Goal: Find contact information: Find contact information

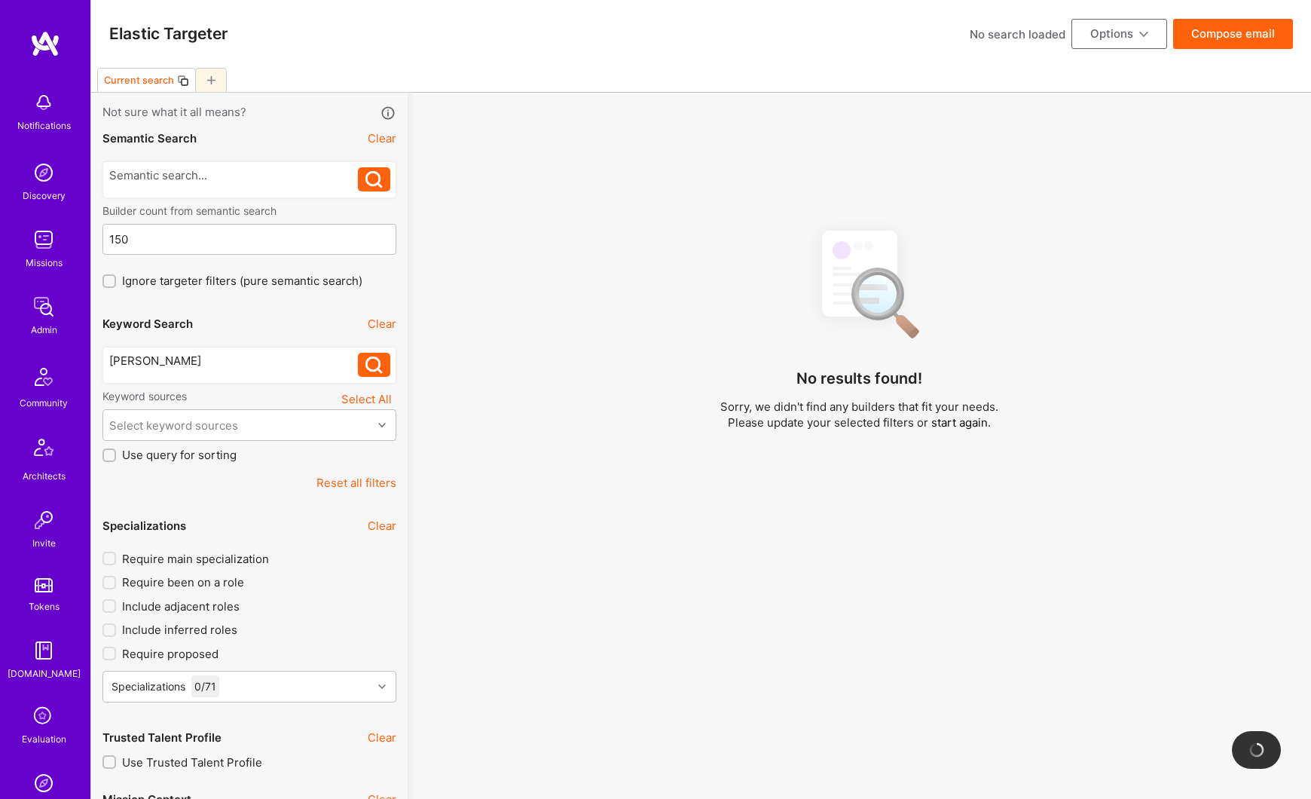
click at [370, 366] on icon at bounding box center [373, 364] width 17 height 17
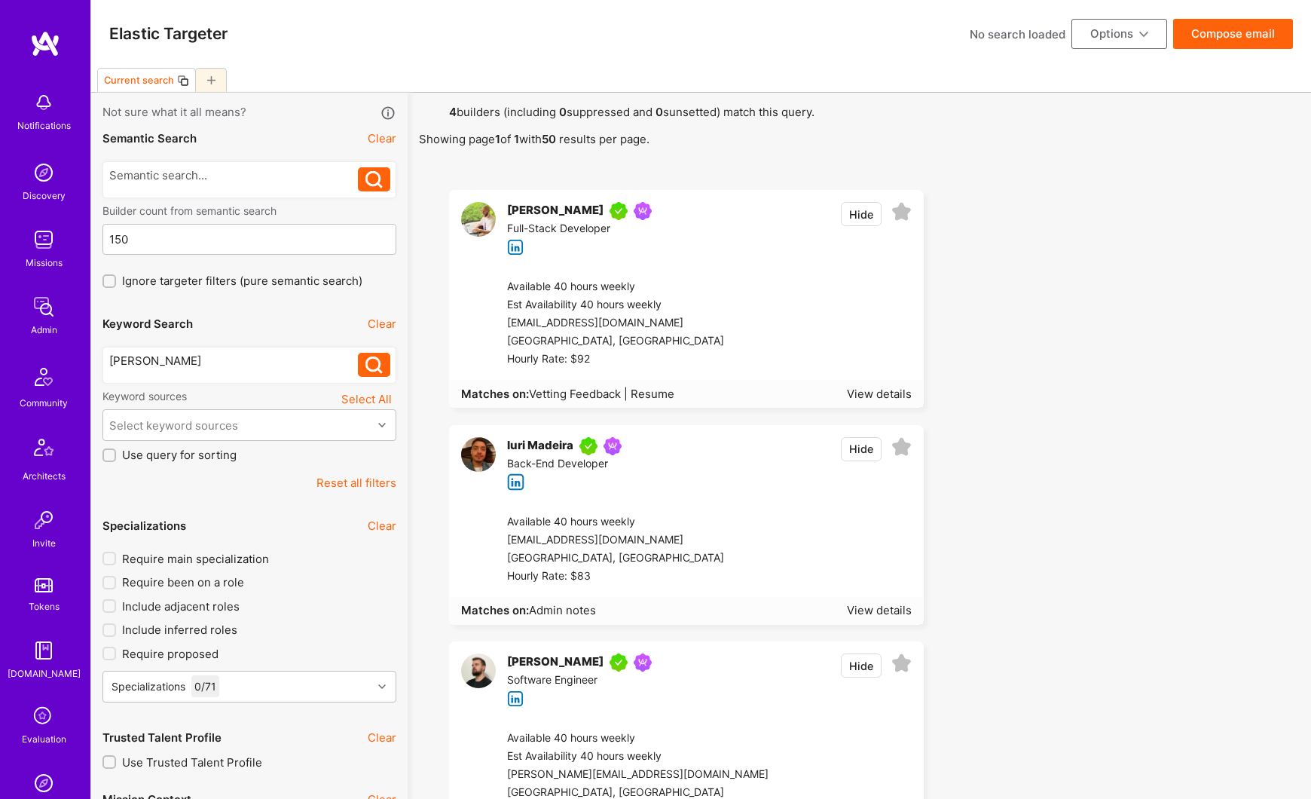
click at [520, 323] on div "[EMAIL_ADDRESS][DOMAIN_NAME]" at bounding box center [615, 323] width 217 height 18
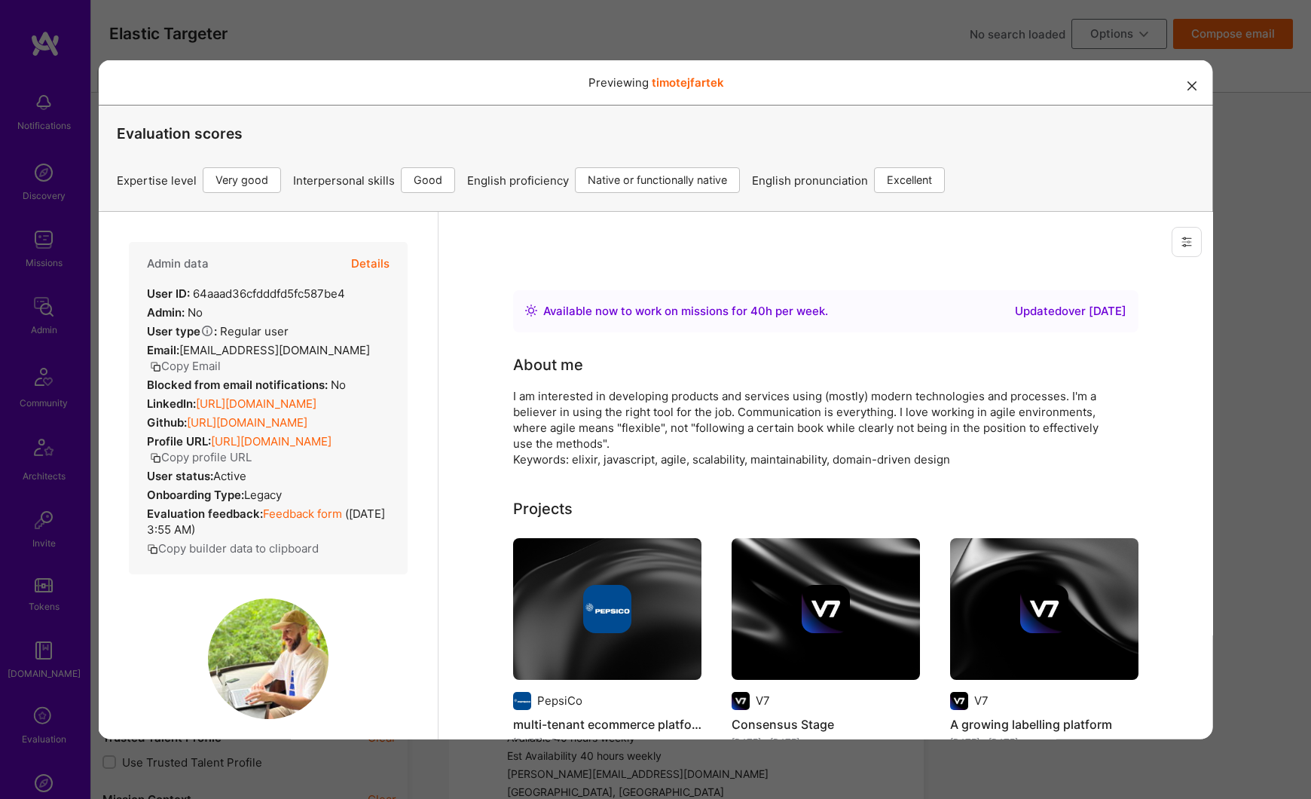
click at [220, 357] on button "Copy Email" at bounding box center [184, 365] width 71 height 16
click at [1192, 88] on icon "modal" at bounding box center [1191, 85] width 9 height 9
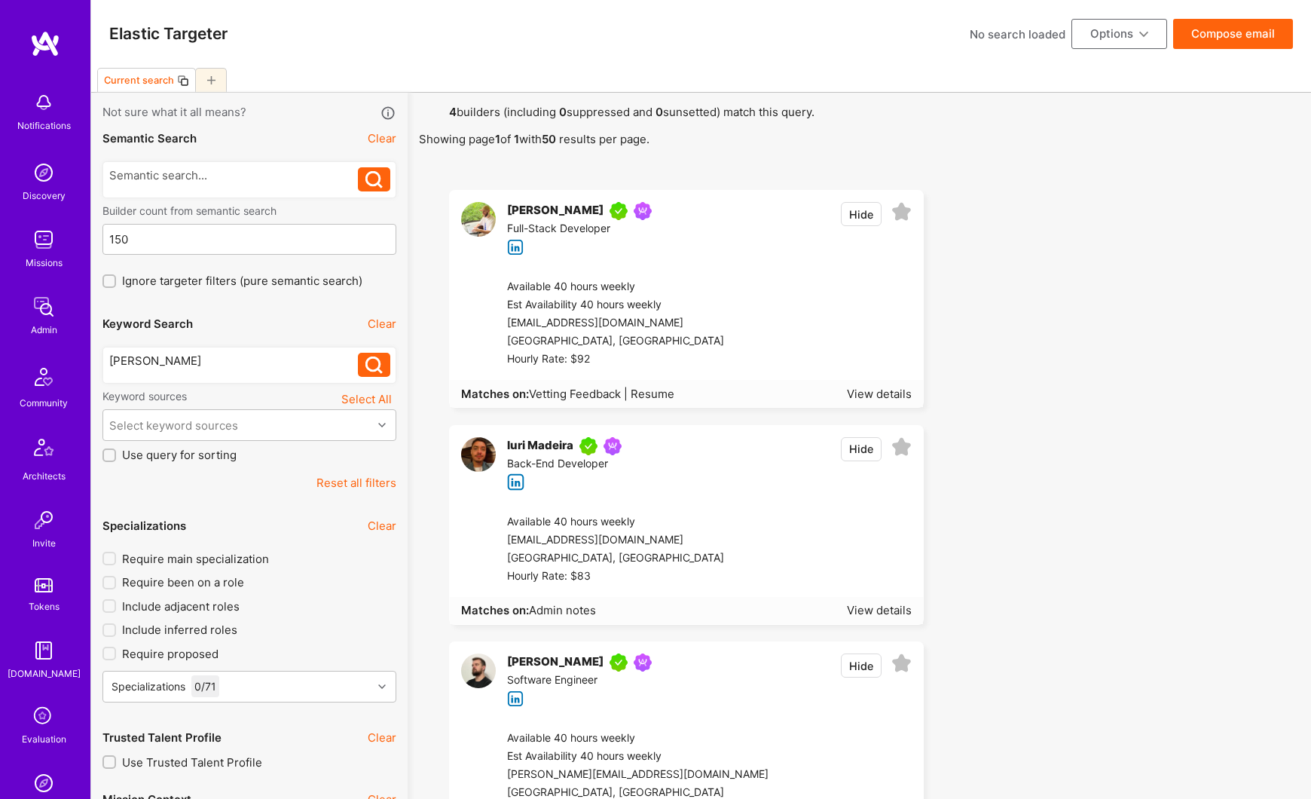
click at [513, 246] on icon at bounding box center [515, 247] width 17 height 17
click at [544, 211] on div "[PERSON_NAME]" at bounding box center [555, 211] width 96 height 18
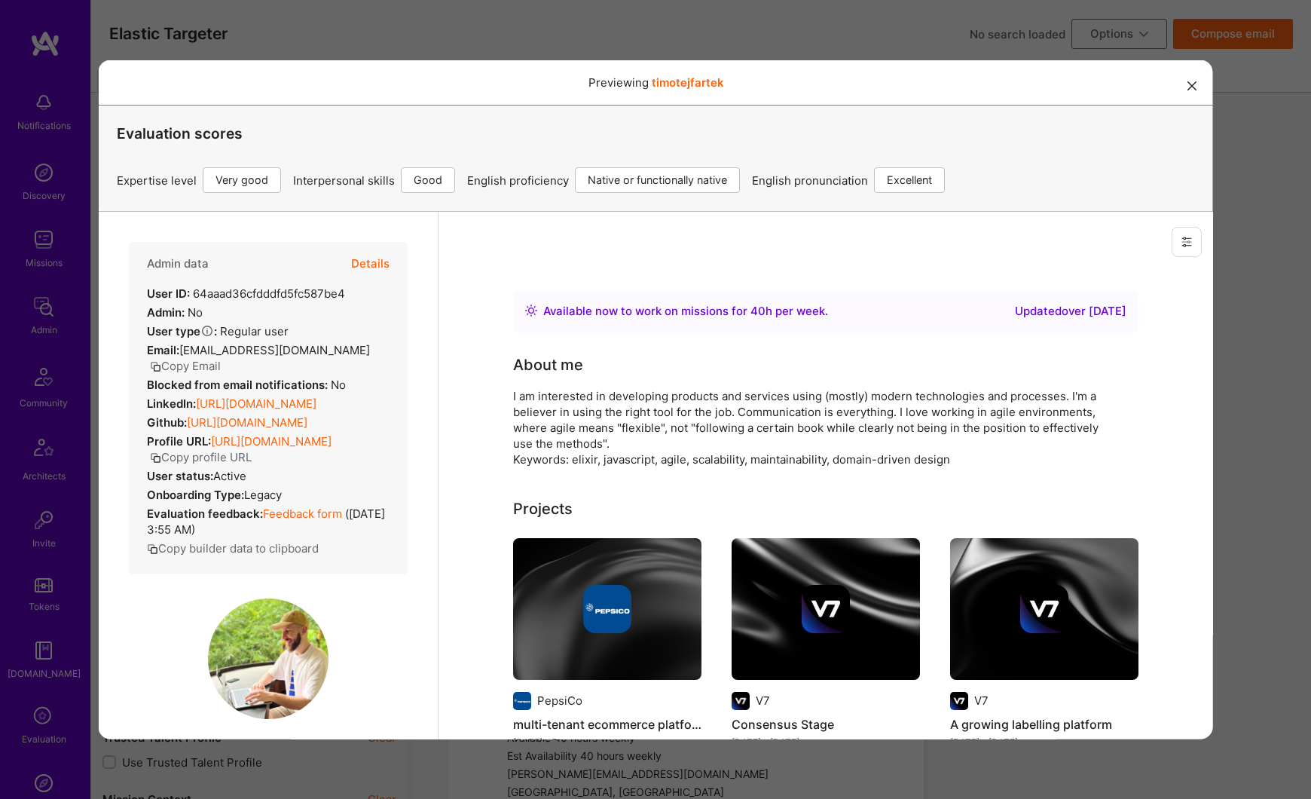
click at [315, 396] on link "[URL][DOMAIN_NAME]" at bounding box center [255, 403] width 121 height 14
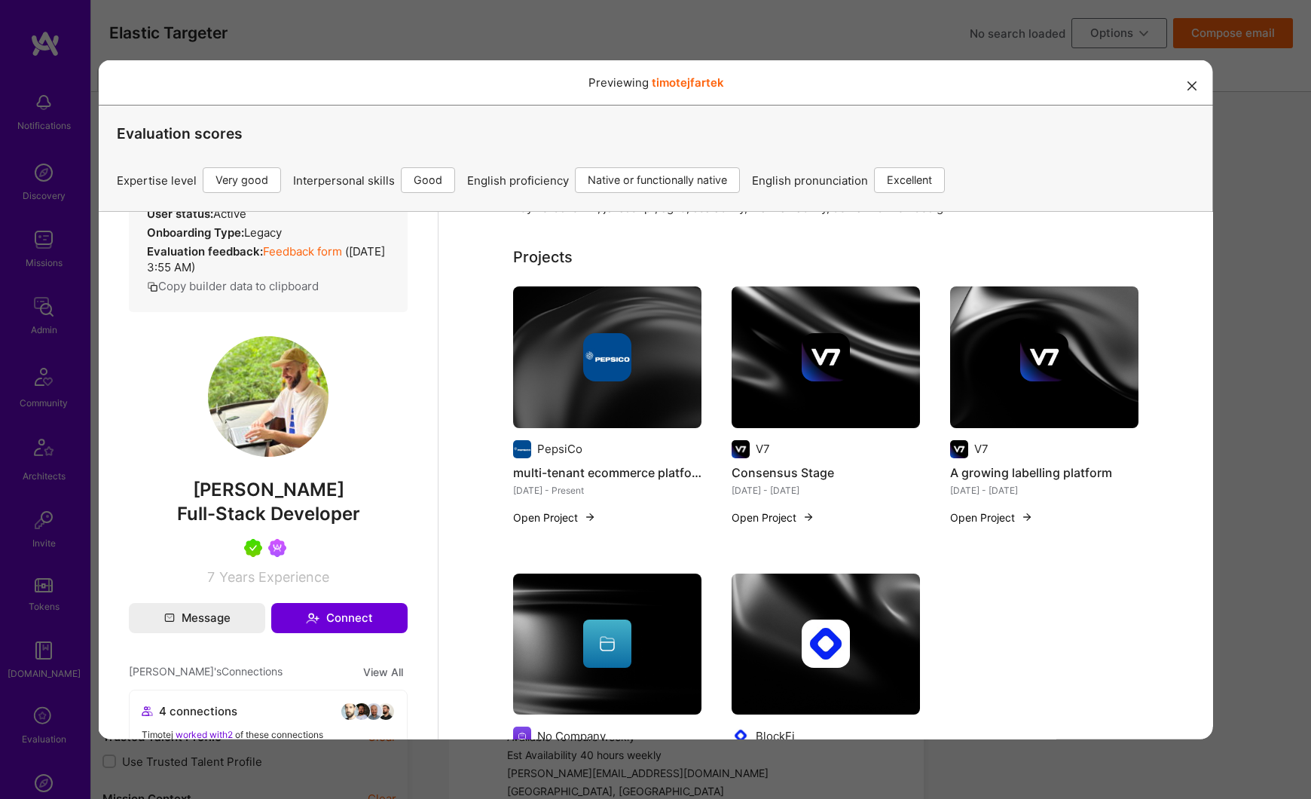
scroll to position [250, 0]
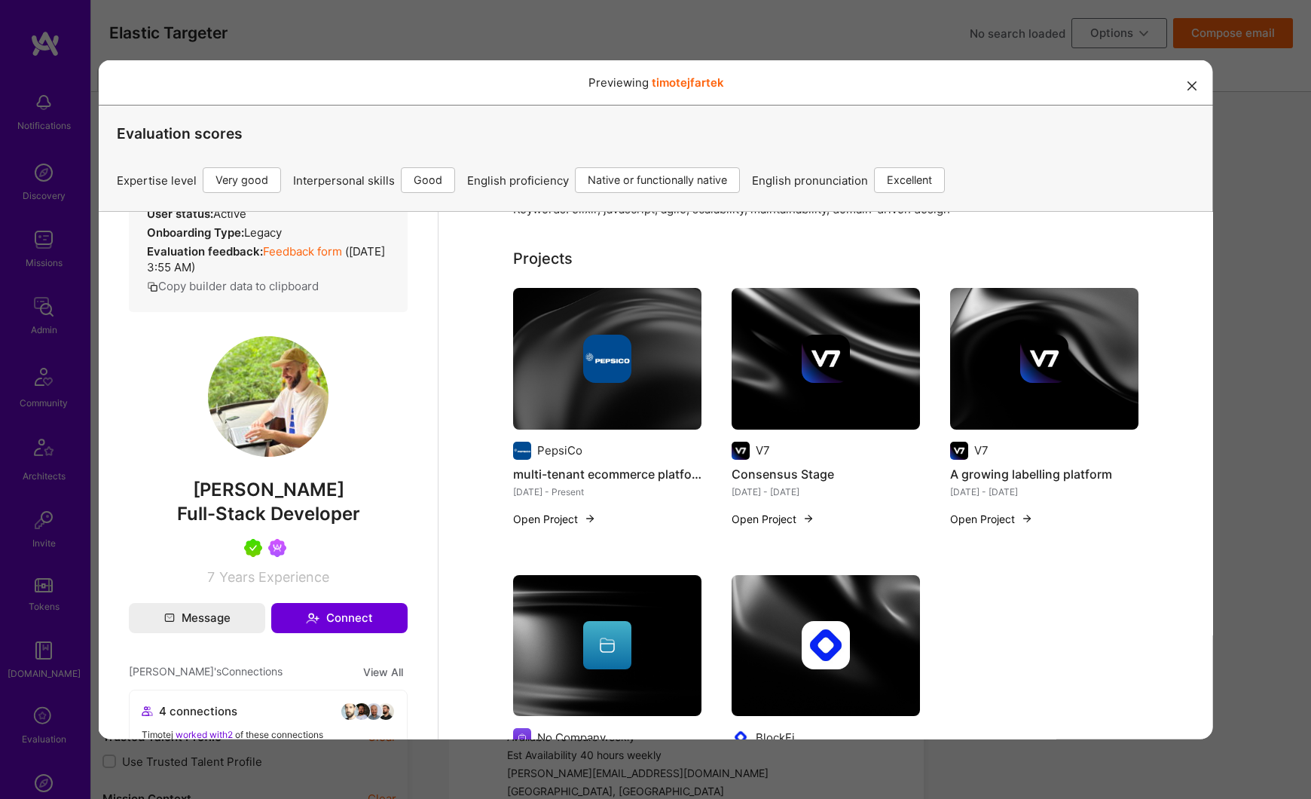
click at [1196, 85] on button "modal" at bounding box center [1192, 84] width 18 height 25
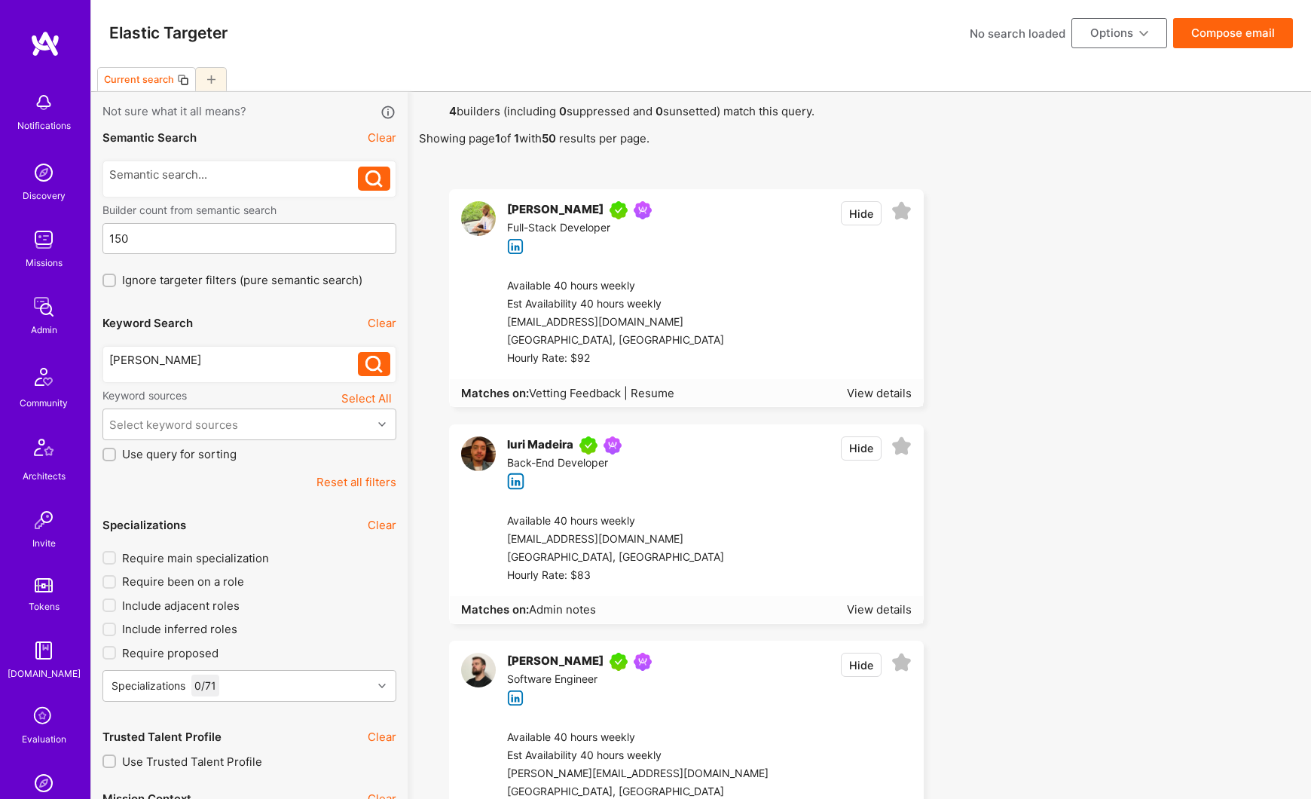
click at [549, 207] on div "[PERSON_NAME]" at bounding box center [555, 210] width 96 height 18
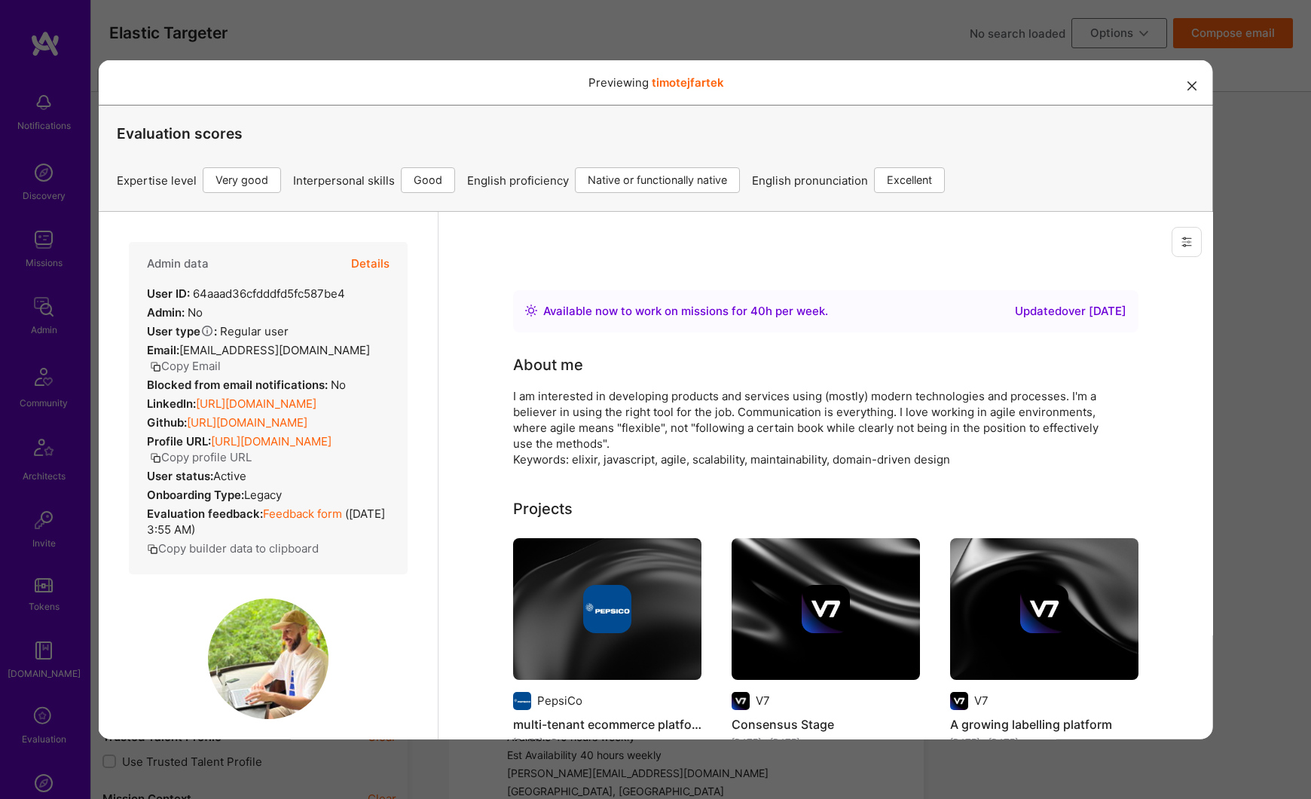
scroll to position [0, 0]
click at [381, 259] on button "Details" at bounding box center [369, 263] width 38 height 44
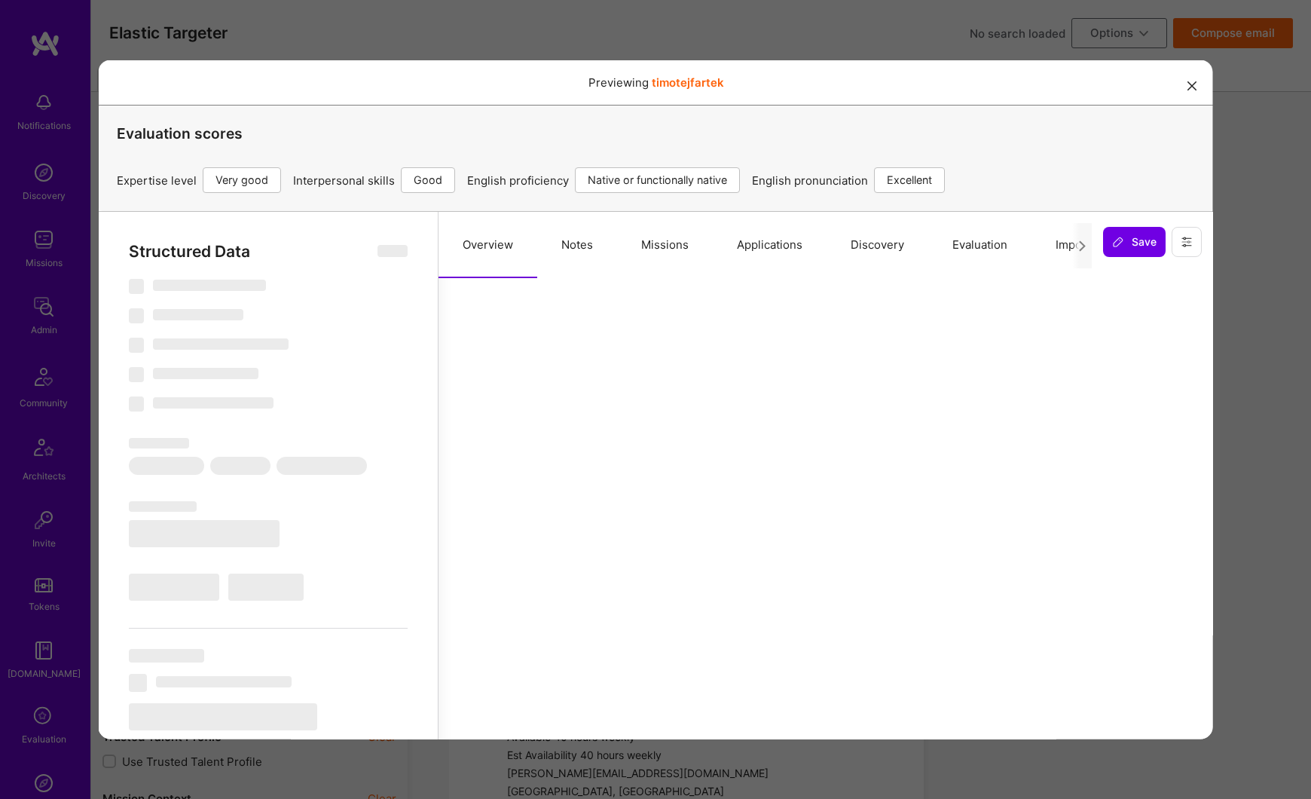
select select "Right Now"
select select "5"
select select "4"
select select "7"
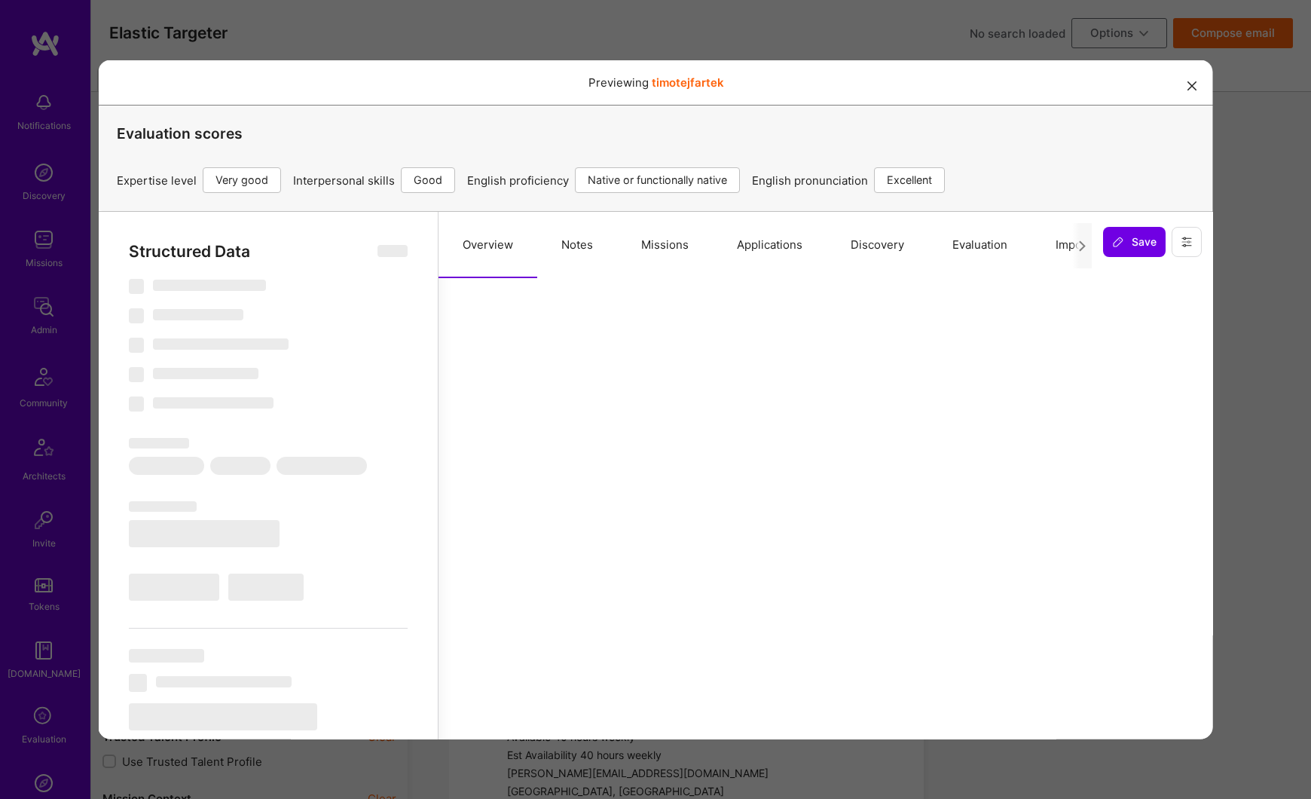
select select "CZ"
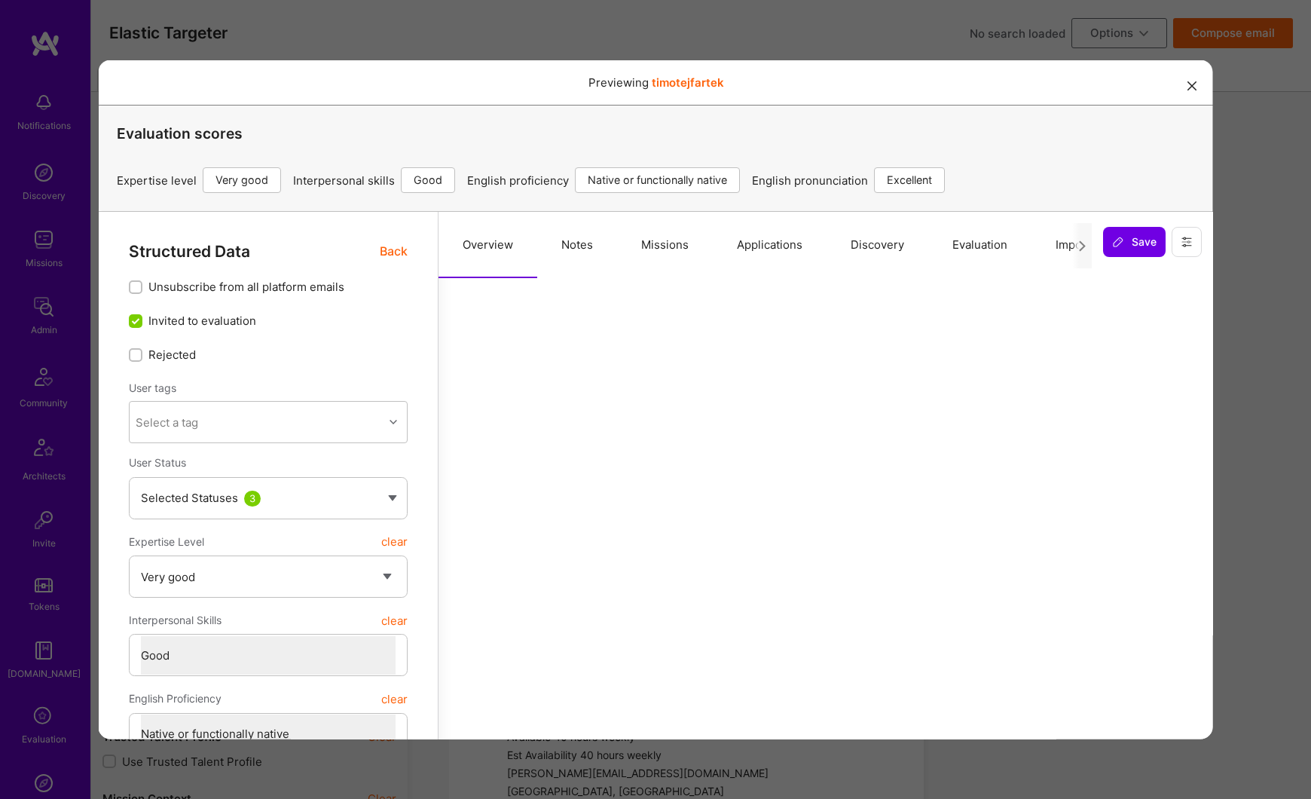
drag, startPoint x: 662, startPoint y: 248, endPoint x: 652, endPoint y: 265, distance: 19.5
click at [662, 248] on button "Missions" at bounding box center [664, 244] width 96 height 66
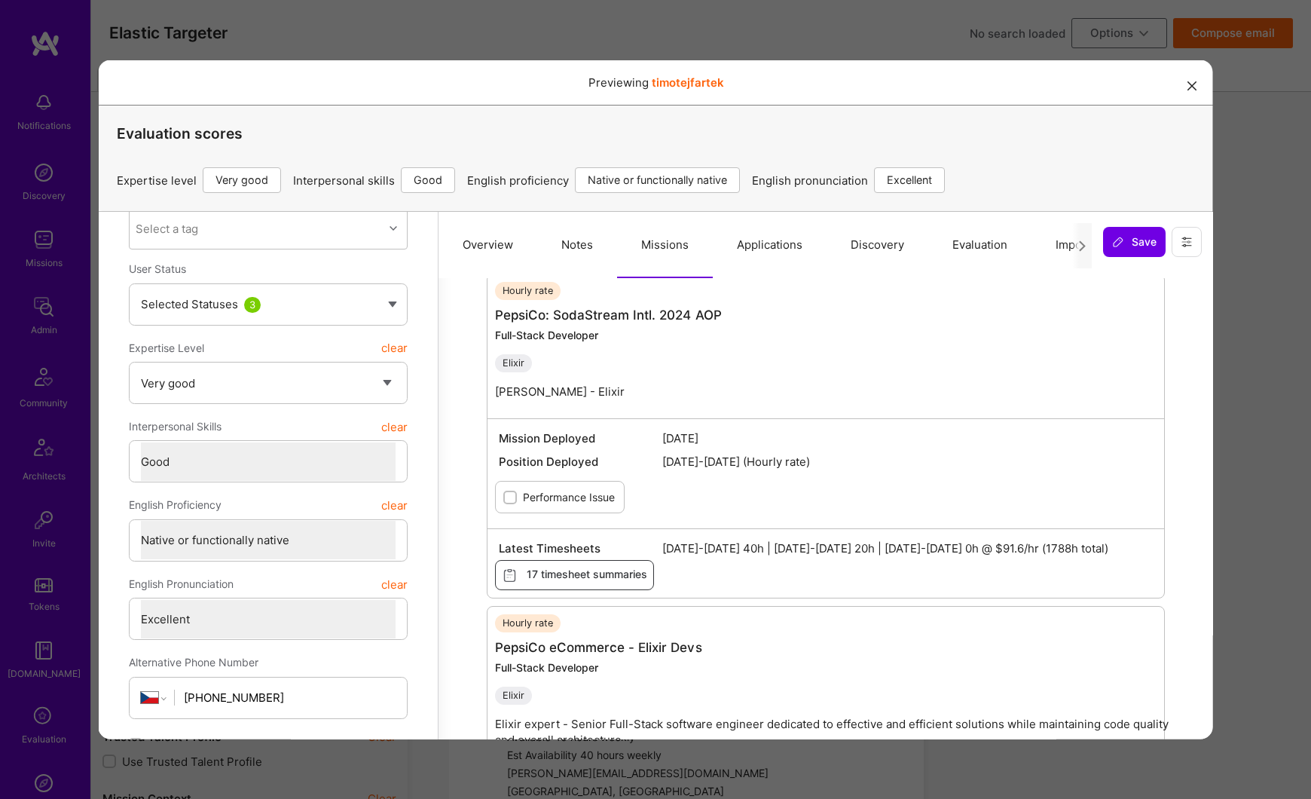
scroll to position [199, 0]
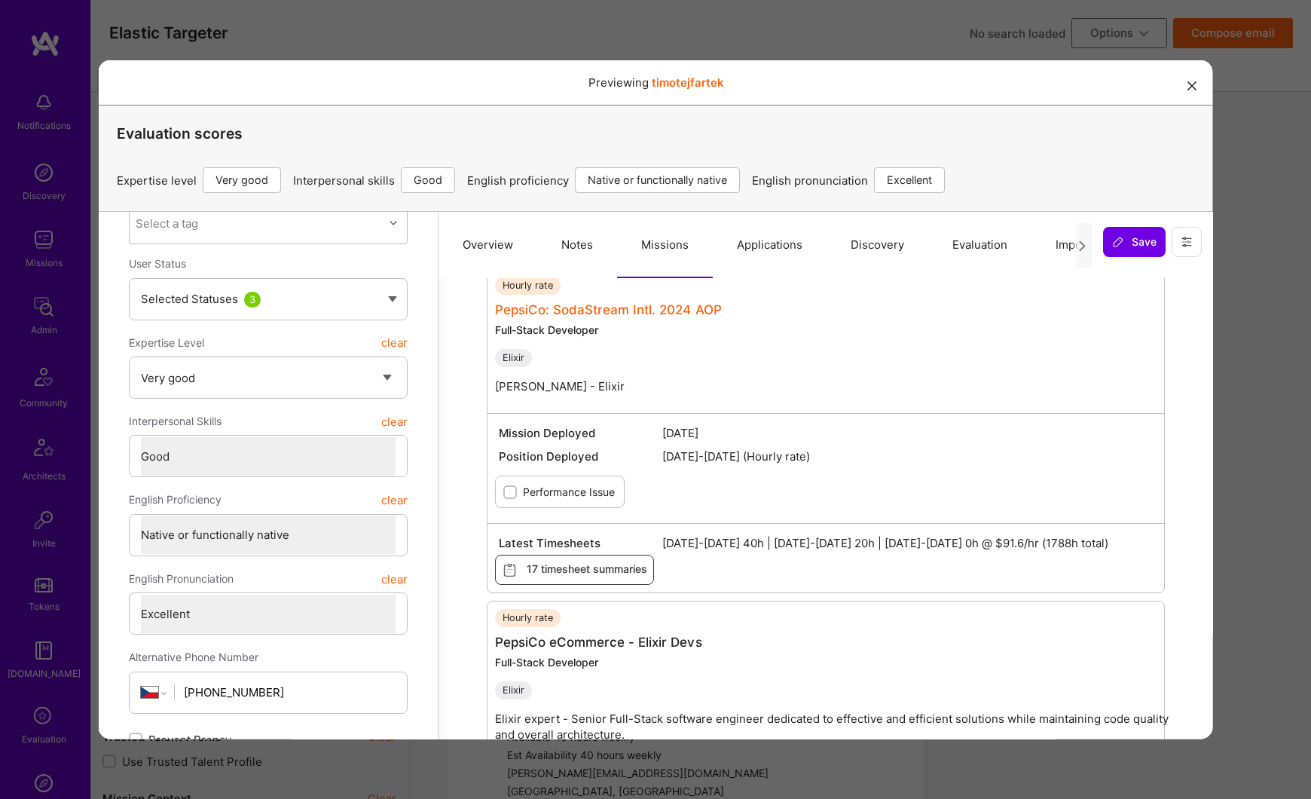
click at [577, 303] on link "PepsiCo: SodaStream Intl. 2024 AOP" at bounding box center [607, 308] width 227 height 15
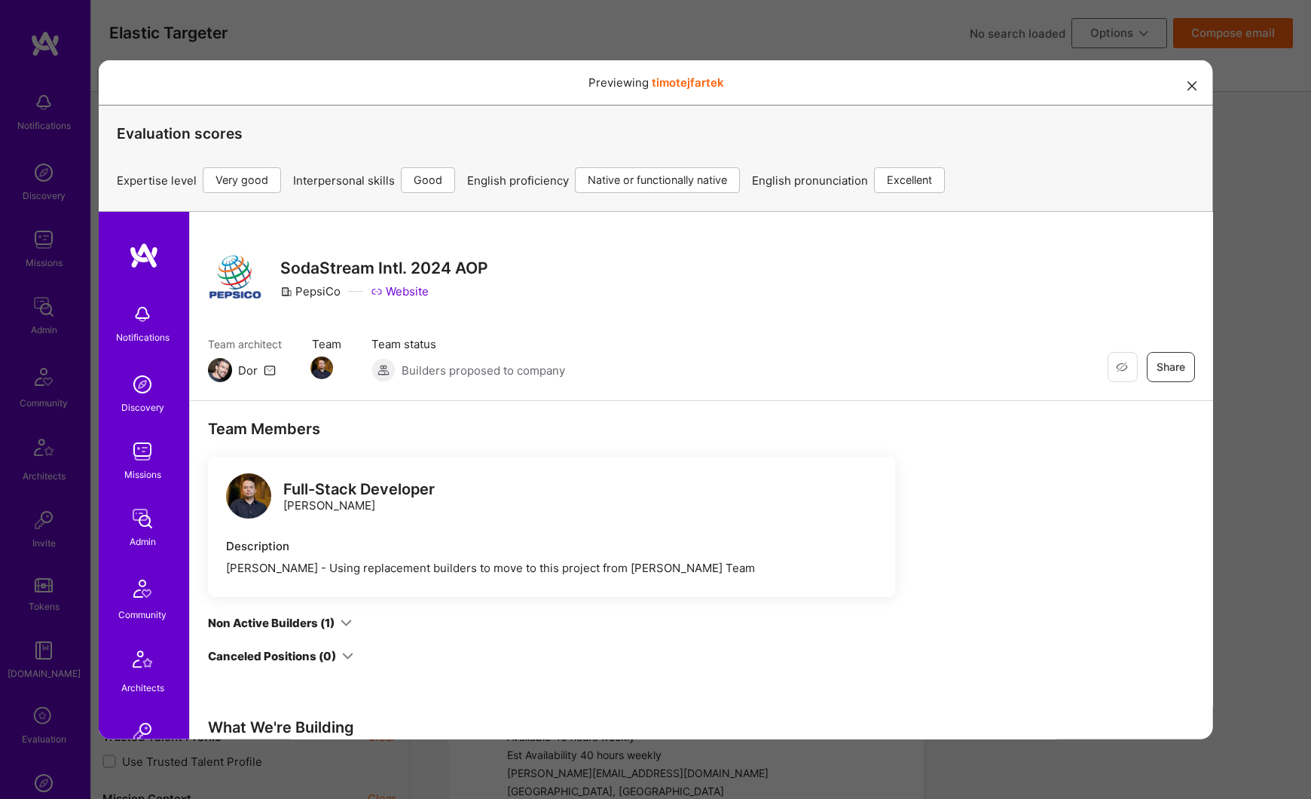
scroll to position [0, 0]
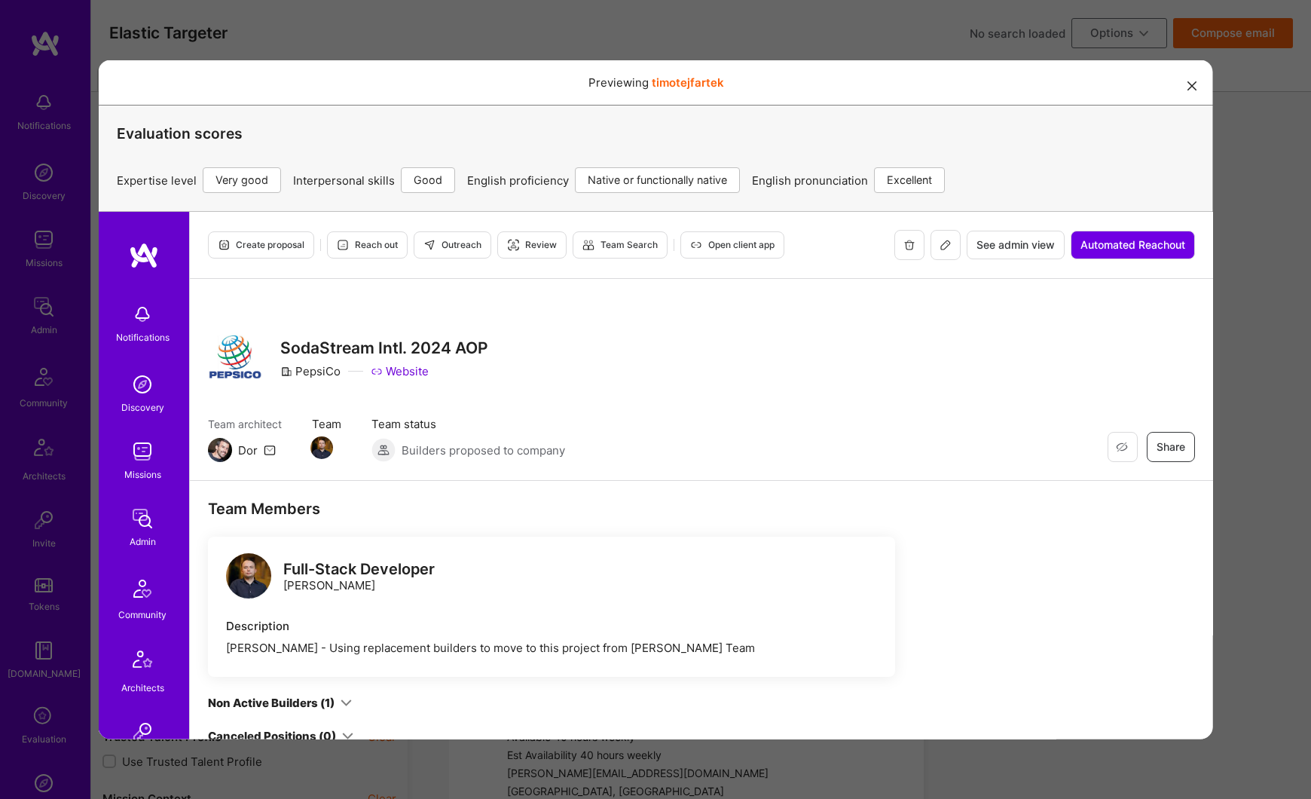
click at [949, 246] on button at bounding box center [945, 244] width 30 height 30
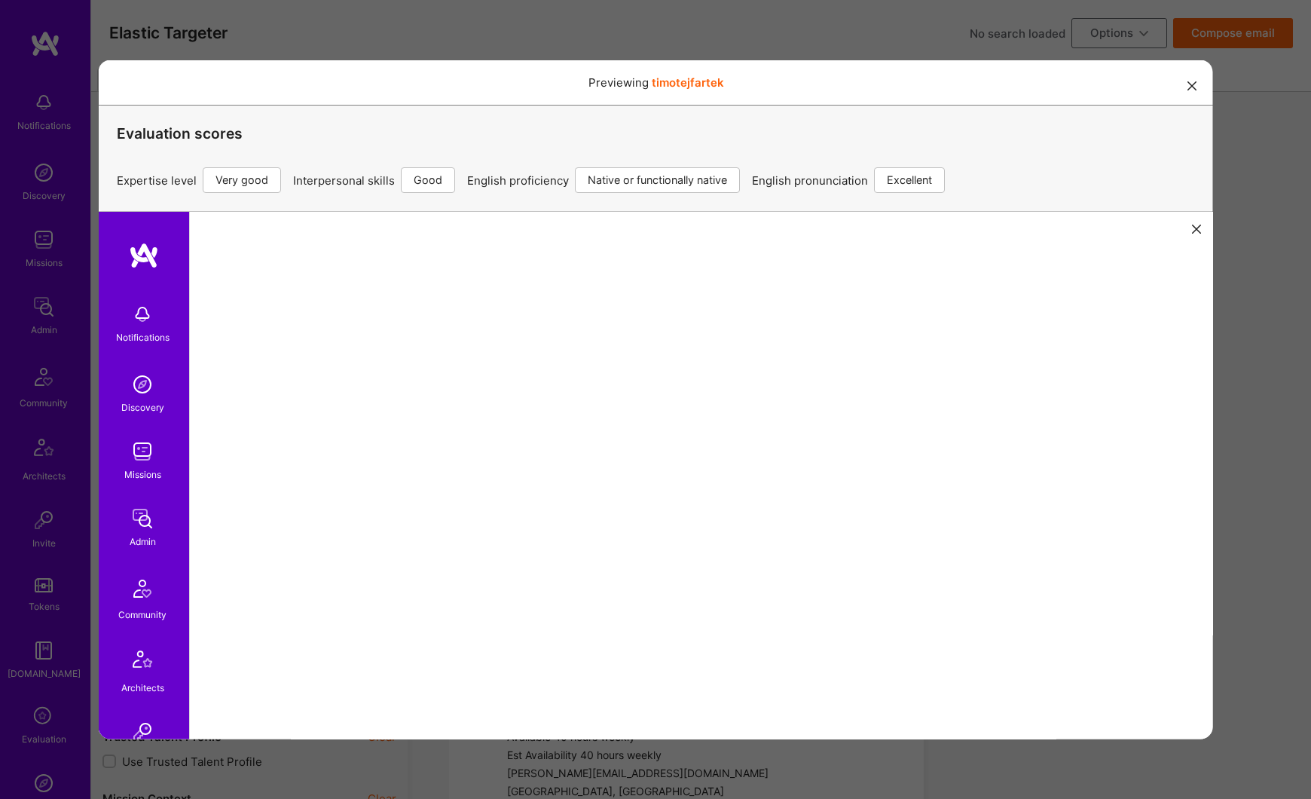
click at [1195, 229] on icon at bounding box center [1195, 228] width 9 height 9
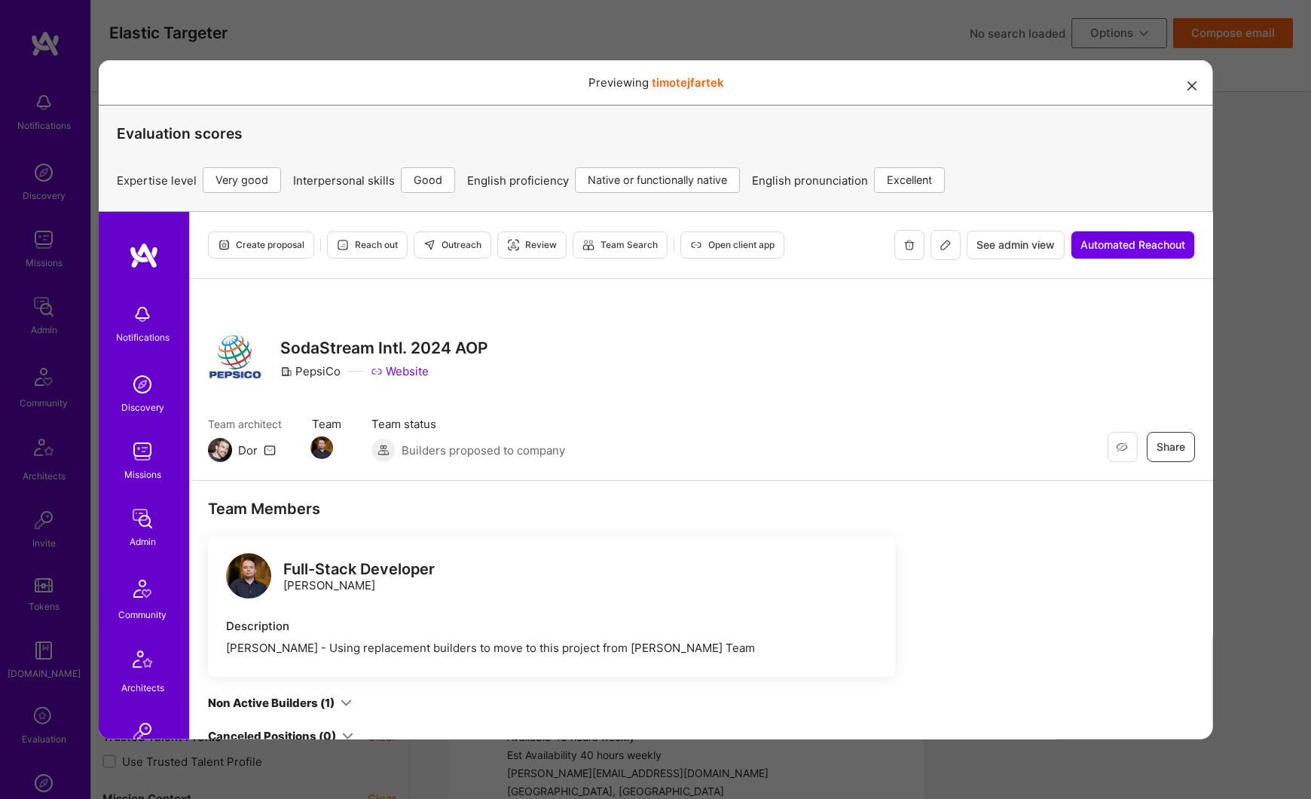
click at [1022, 245] on span "See admin view" at bounding box center [1015, 244] width 78 height 15
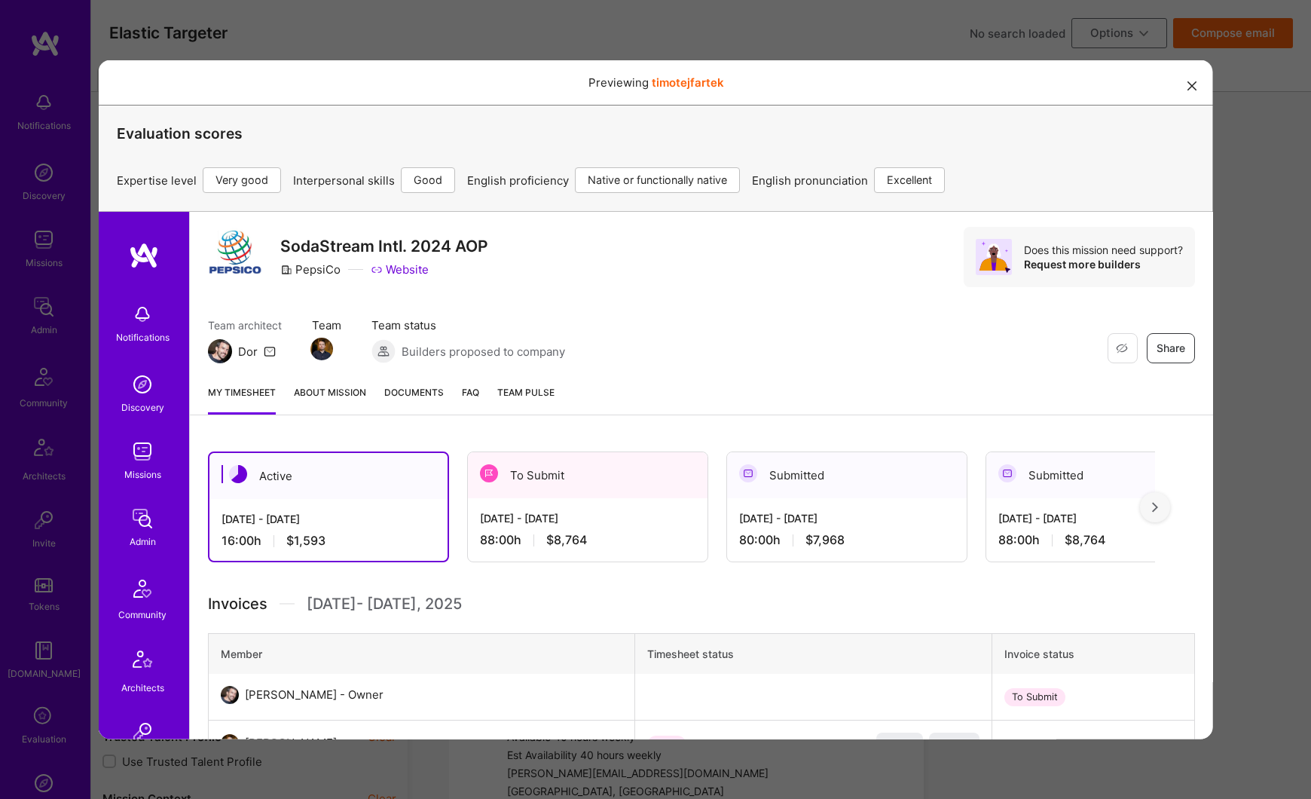
scroll to position [92, 0]
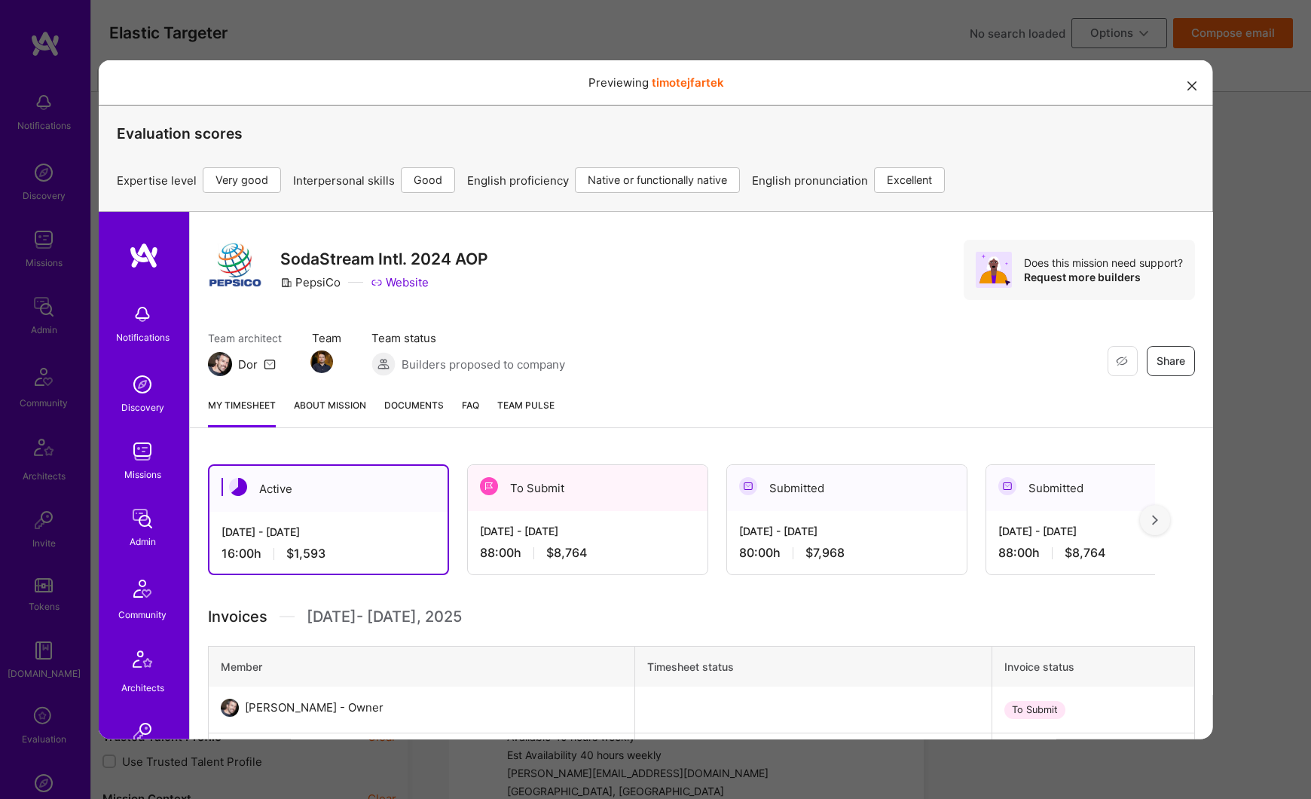
click at [541, 539] on div "[DATE] - [DATE] 88:00 h $8,764" at bounding box center [587, 541] width 240 height 62
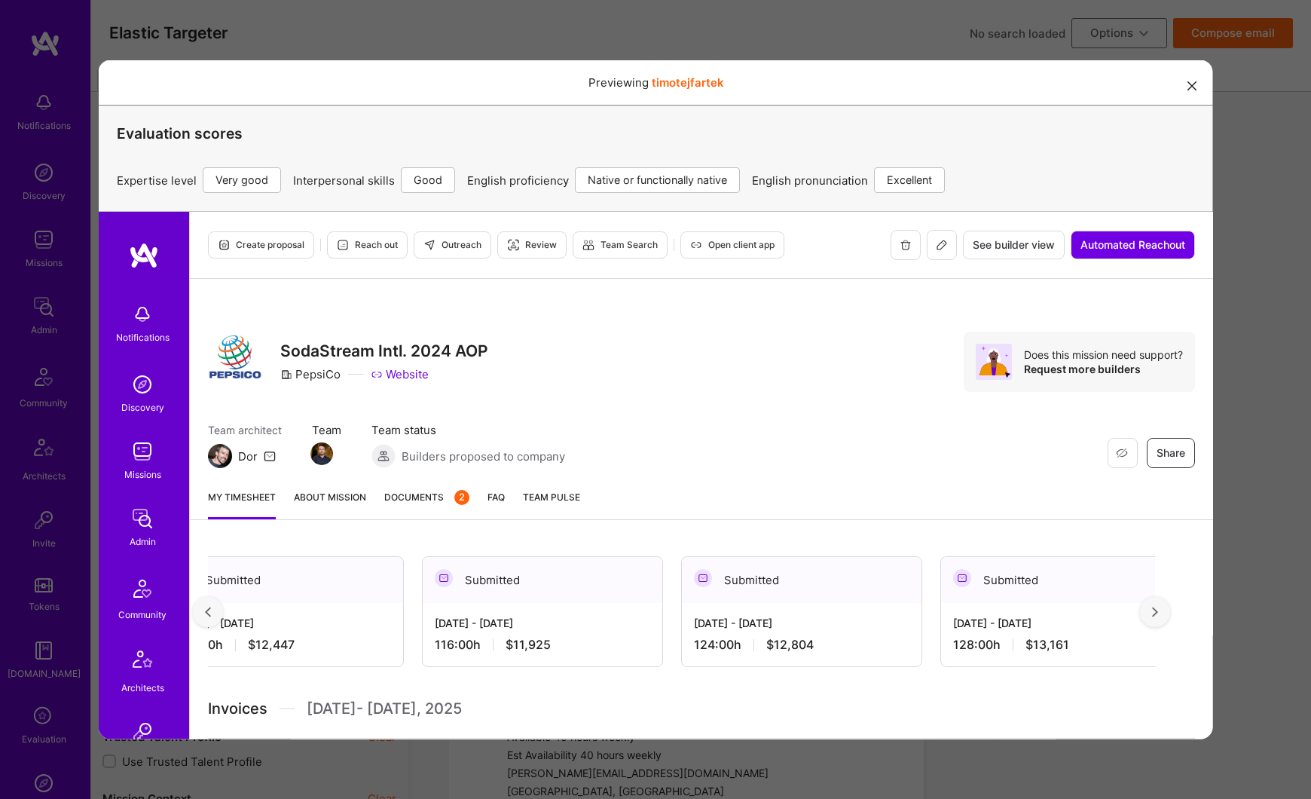
scroll to position [0, 4712]
click at [606, 589] on div "Submitted" at bounding box center [540, 579] width 240 height 46
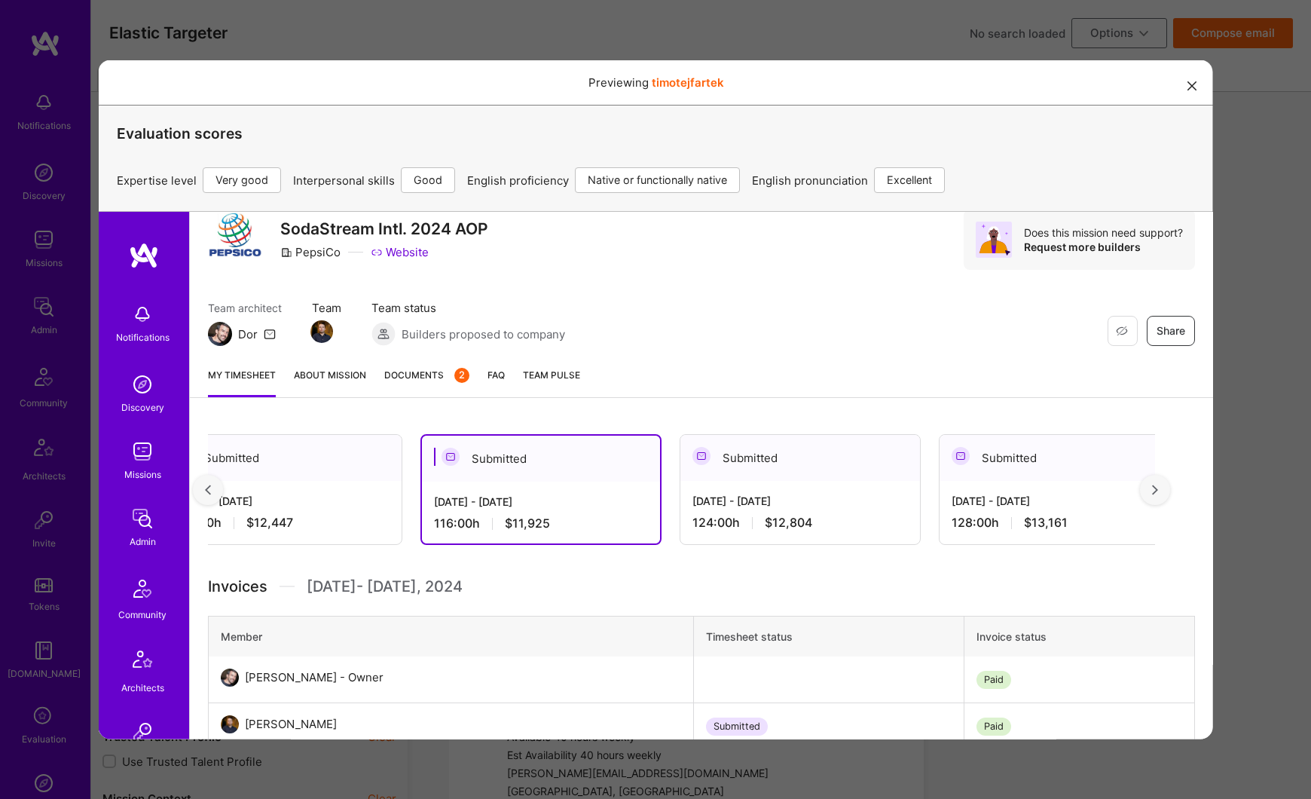
scroll to position [27, 0]
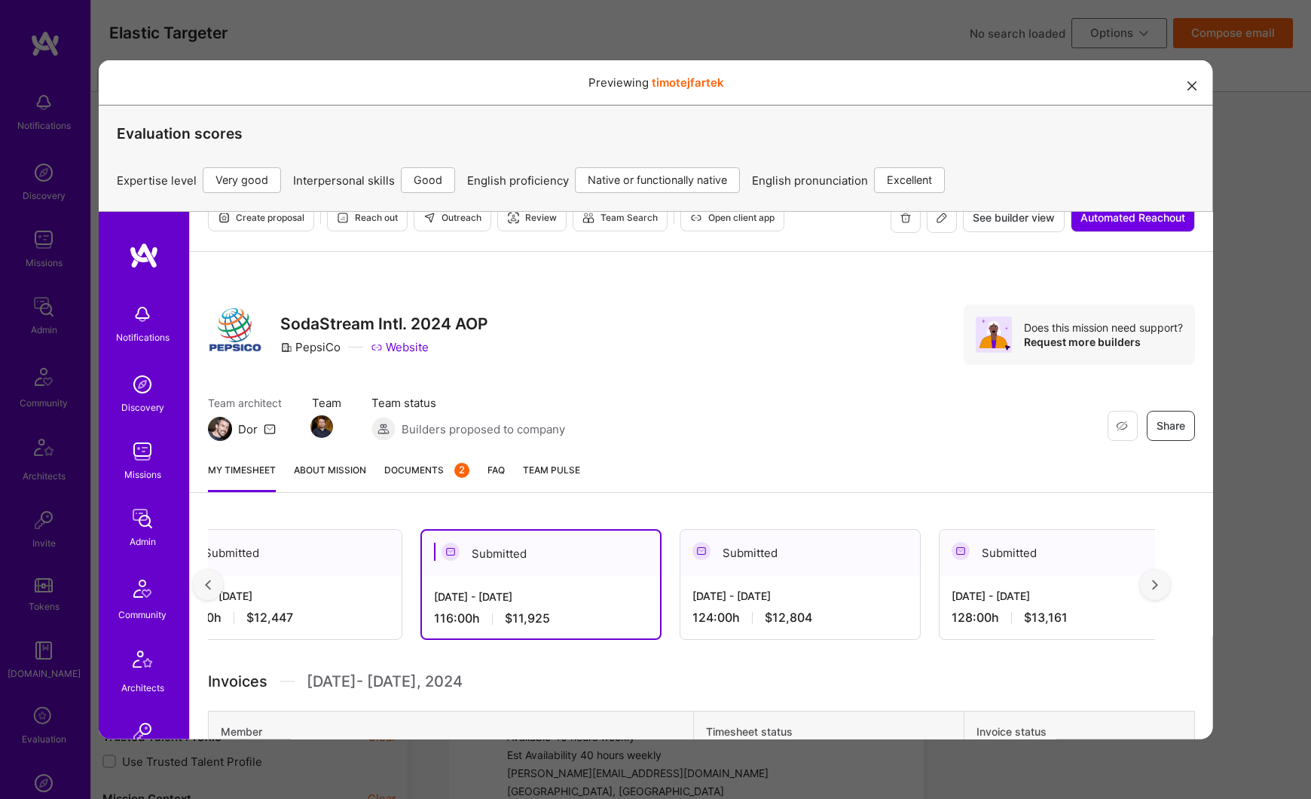
click at [564, 579] on div "[DATE] - [DATE] 116:00 h $11,925" at bounding box center [540, 607] width 238 height 62
click at [434, 460] on div "My timesheet About Mission Documents 2 FAQ Team Pulse" at bounding box center [700, 470] width 1023 height 43
click at [430, 470] on span "Documents 2" at bounding box center [426, 469] width 85 height 16
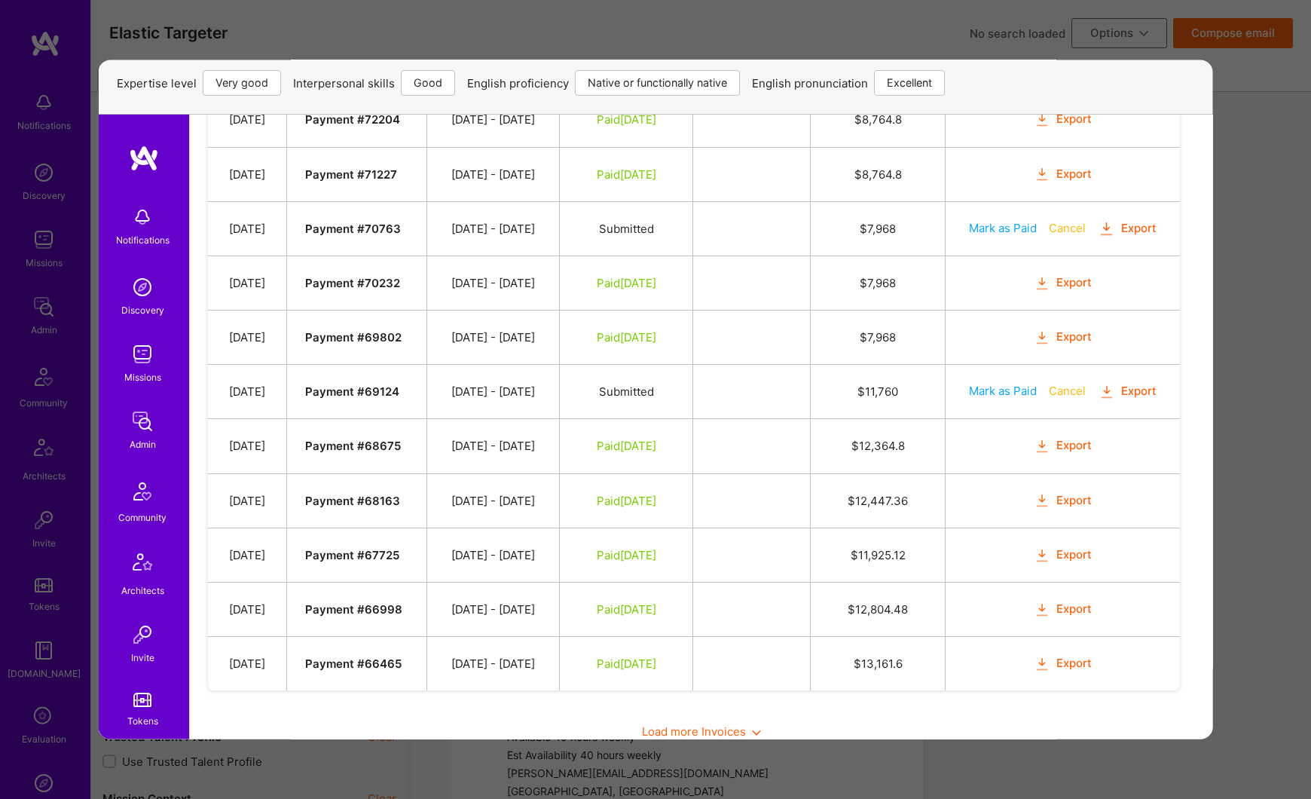
scroll to position [101, 0]
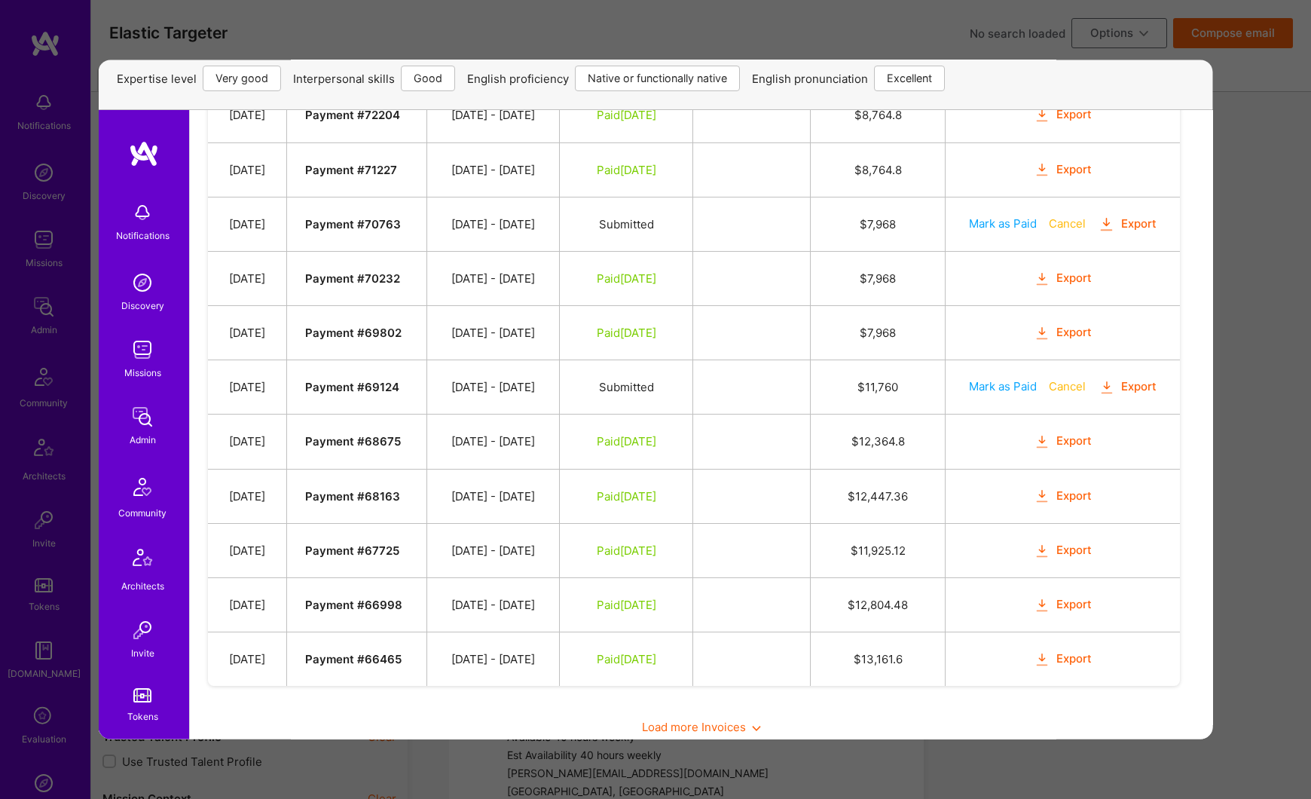
click at [1090, 542] on button "Export" at bounding box center [1062, 550] width 59 height 17
click at [1235, 115] on div "Previewing timotejfartek Evaluation scores Expertise level Very good Interperso…" at bounding box center [655, 399] width 1311 height 799
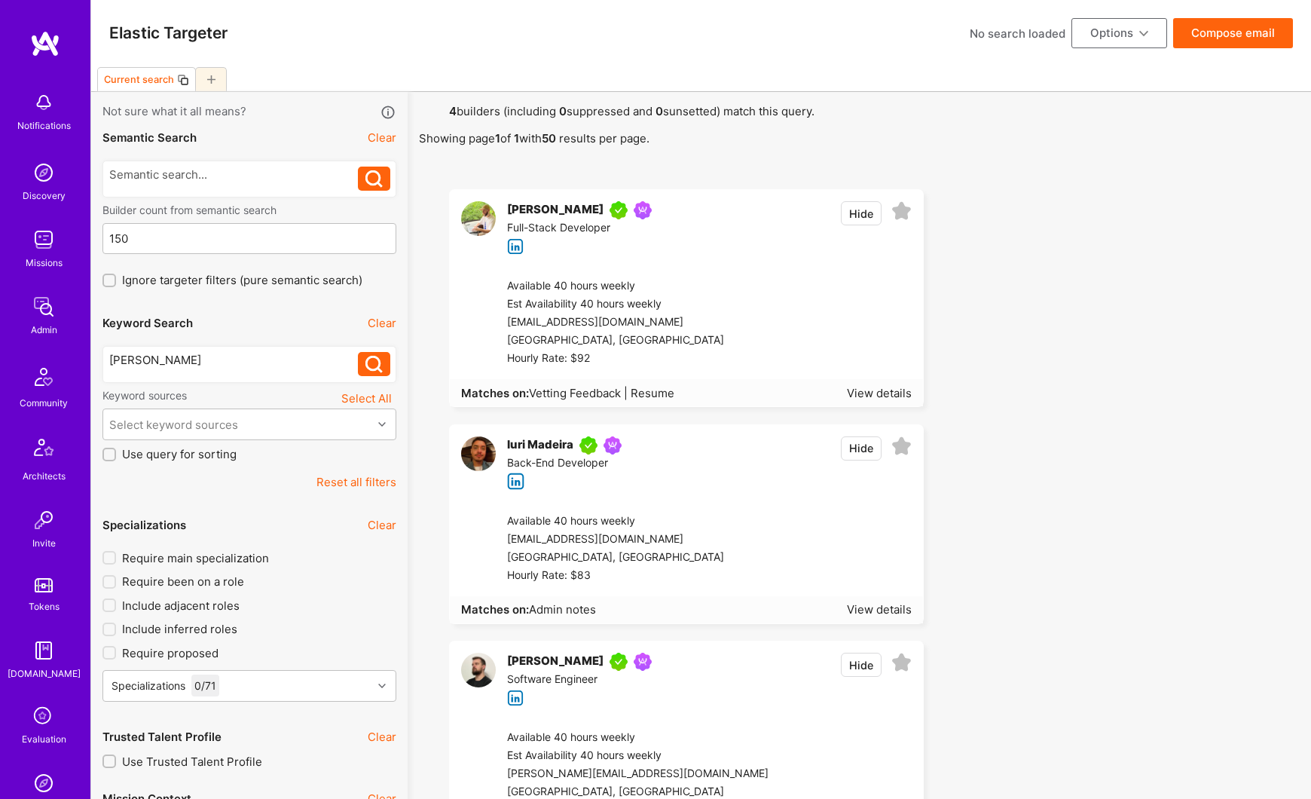
click at [561, 211] on div "[PERSON_NAME]" at bounding box center [555, 210] width 96 height 18
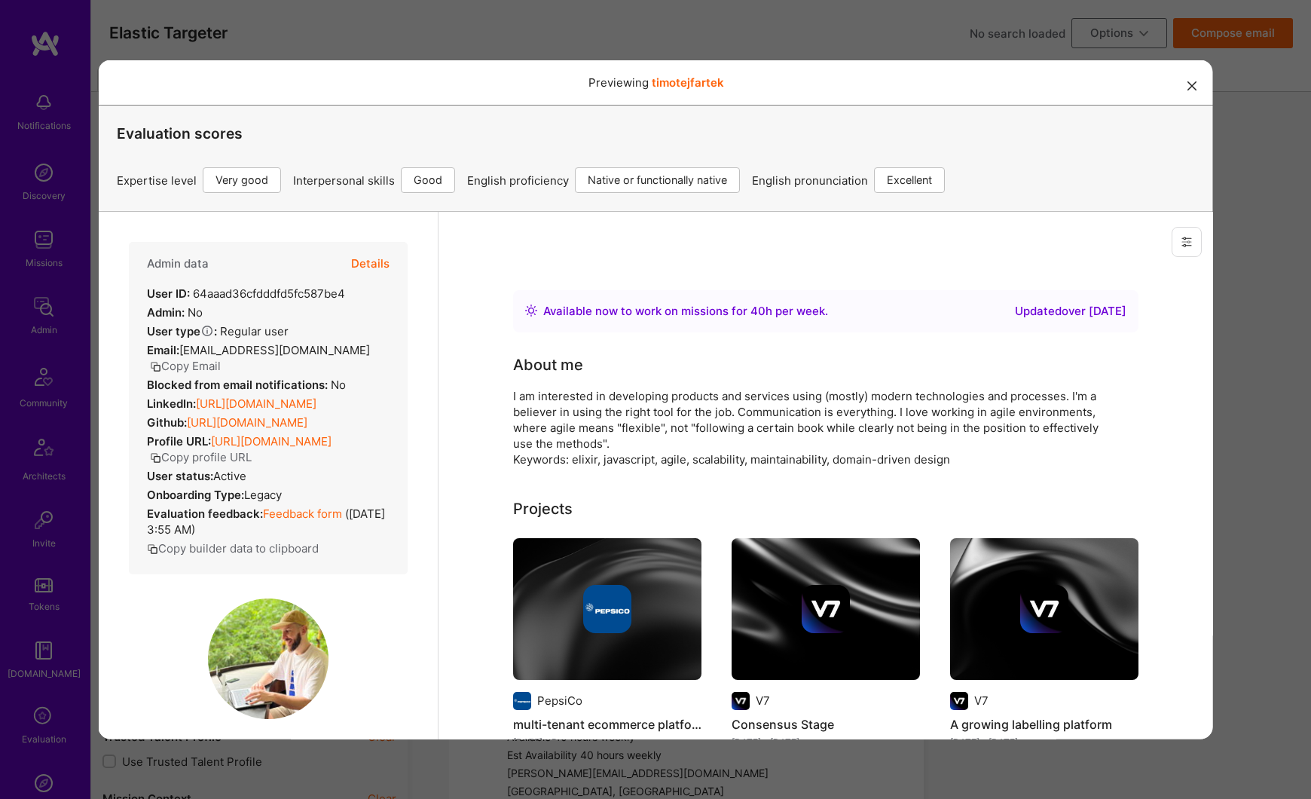
scroll to position [0, 0]
click at [383, 258] on button "Details" at bounding box center [369, 263] width 38 height 44
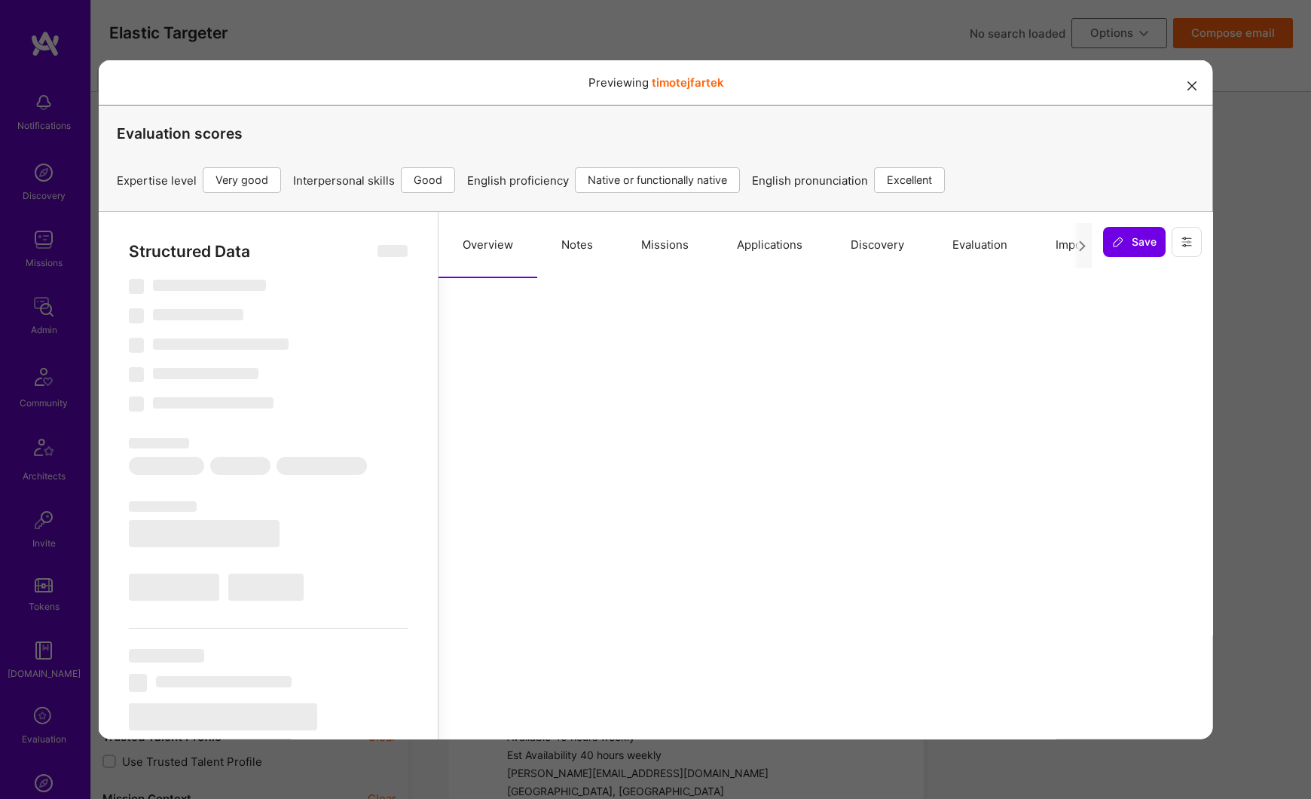
click at [681, 246] on button "Missions" at bounding box center [664, 244] width 96 height 66
select select "Right Now"
select select "5"
select select "4"
select select "7"
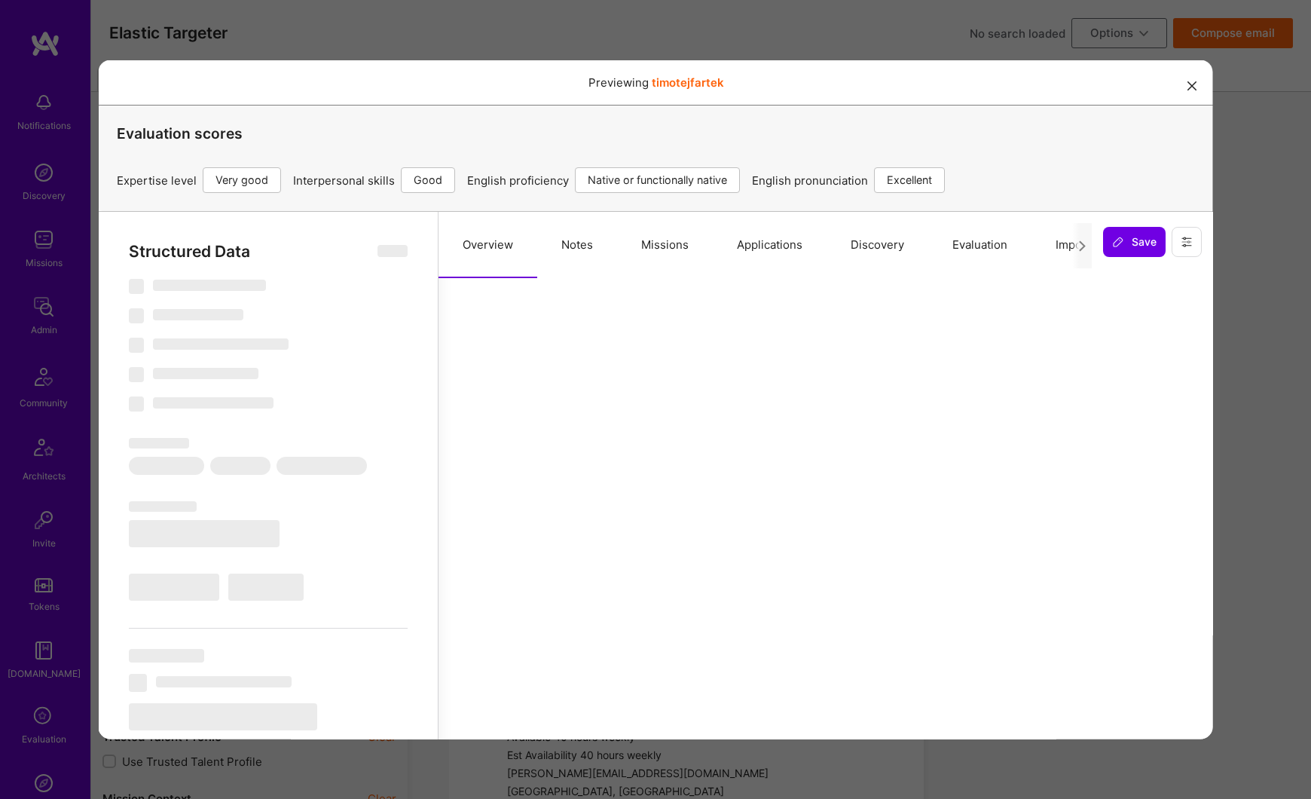
select select "7"
select select "CZ"
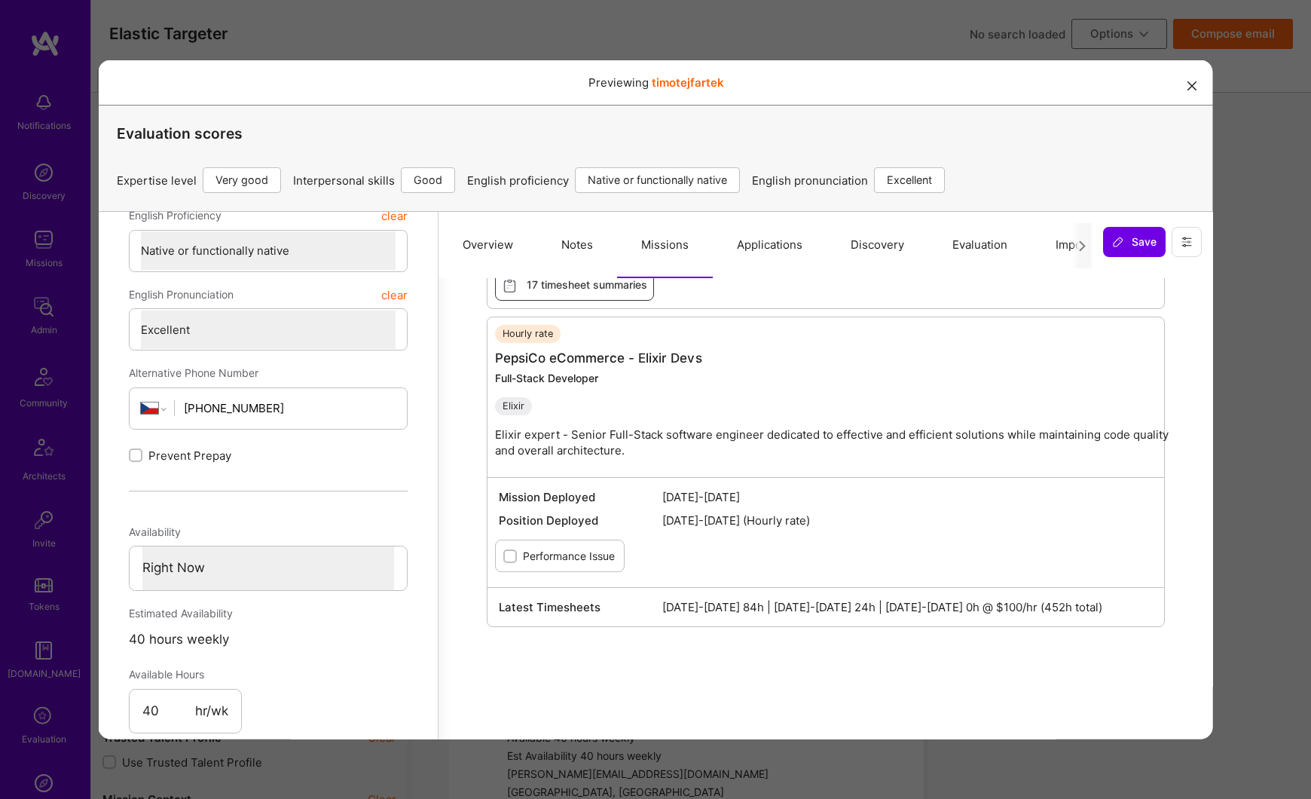
scroll to position [481, 0]
click at [626, 358] on link "PepsiCo eCommerce - Elixir Devs" at bounding box center [597, 358] width 207 height 15
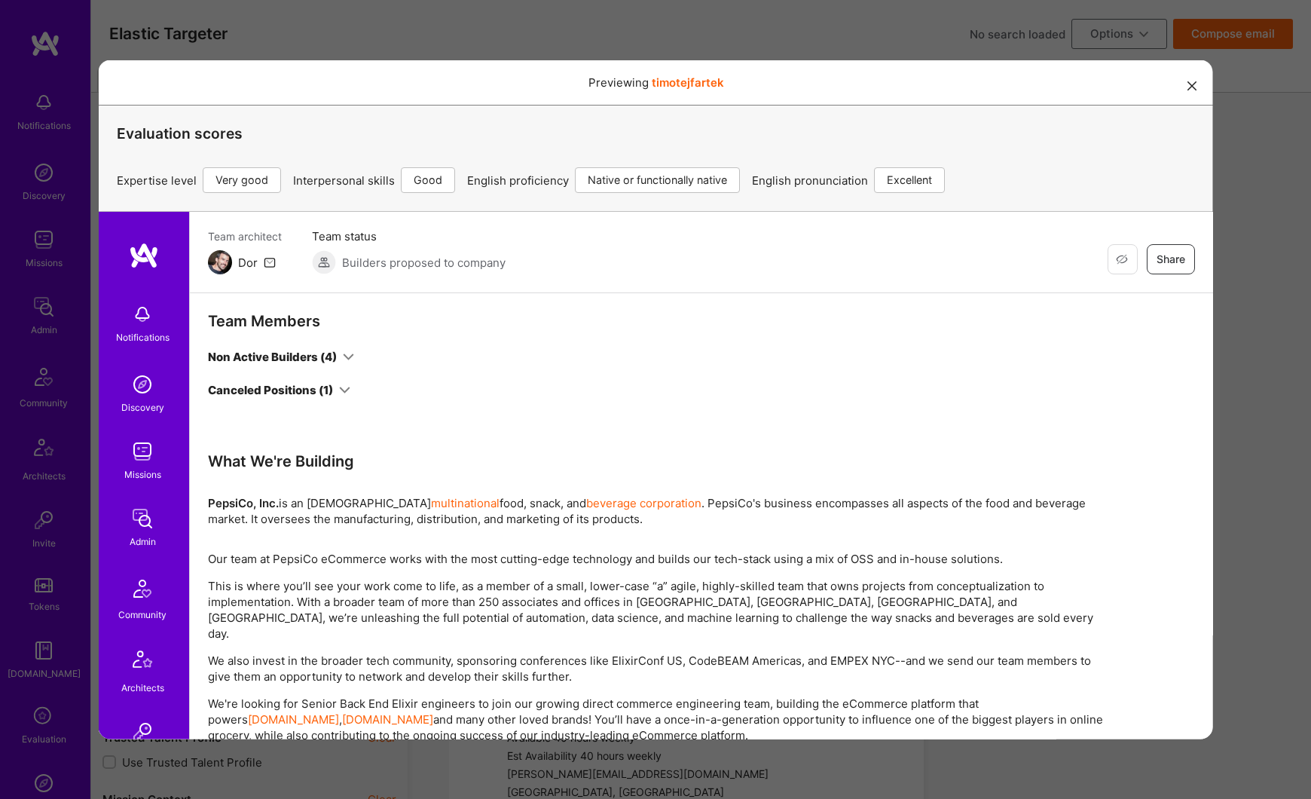
scroll to position [0, 0]
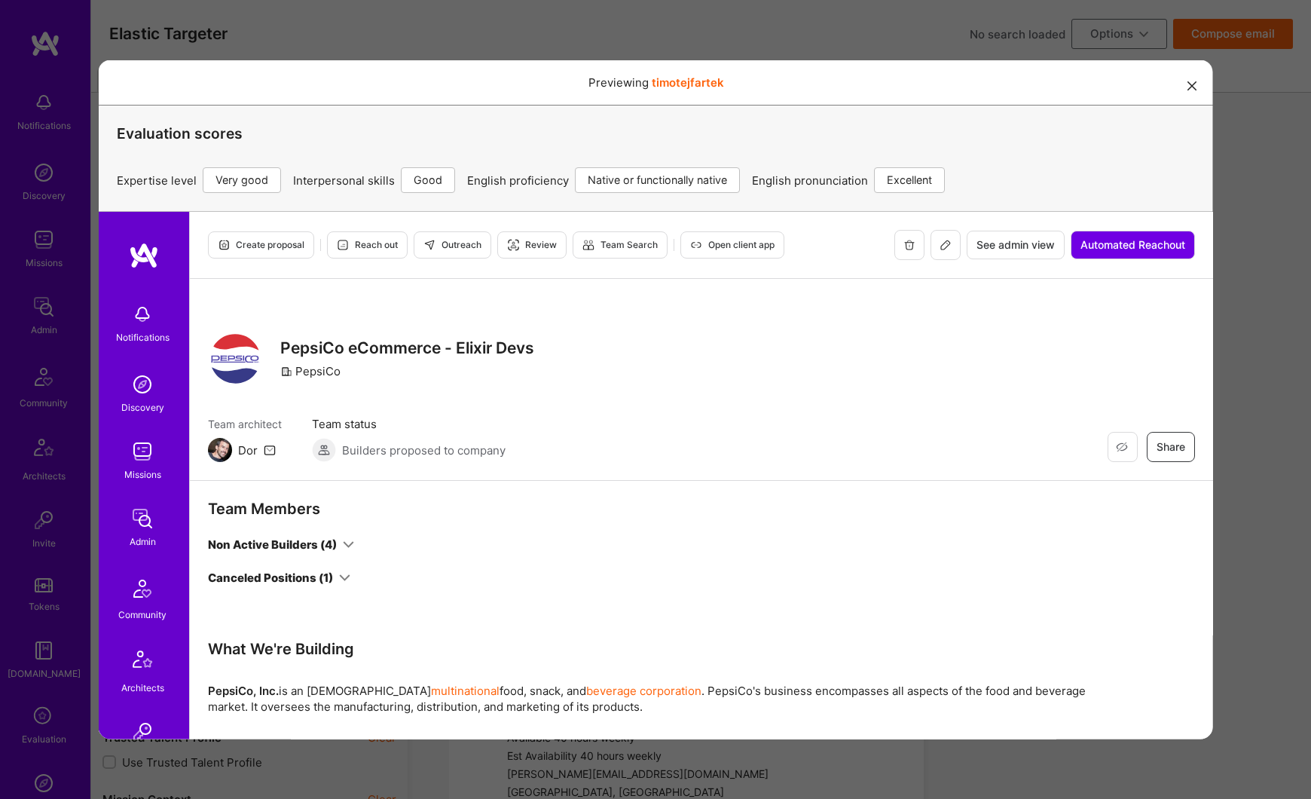
click at [987, 249] on span "See admin view" at bounding box center [1015, 244] width 78 height 15
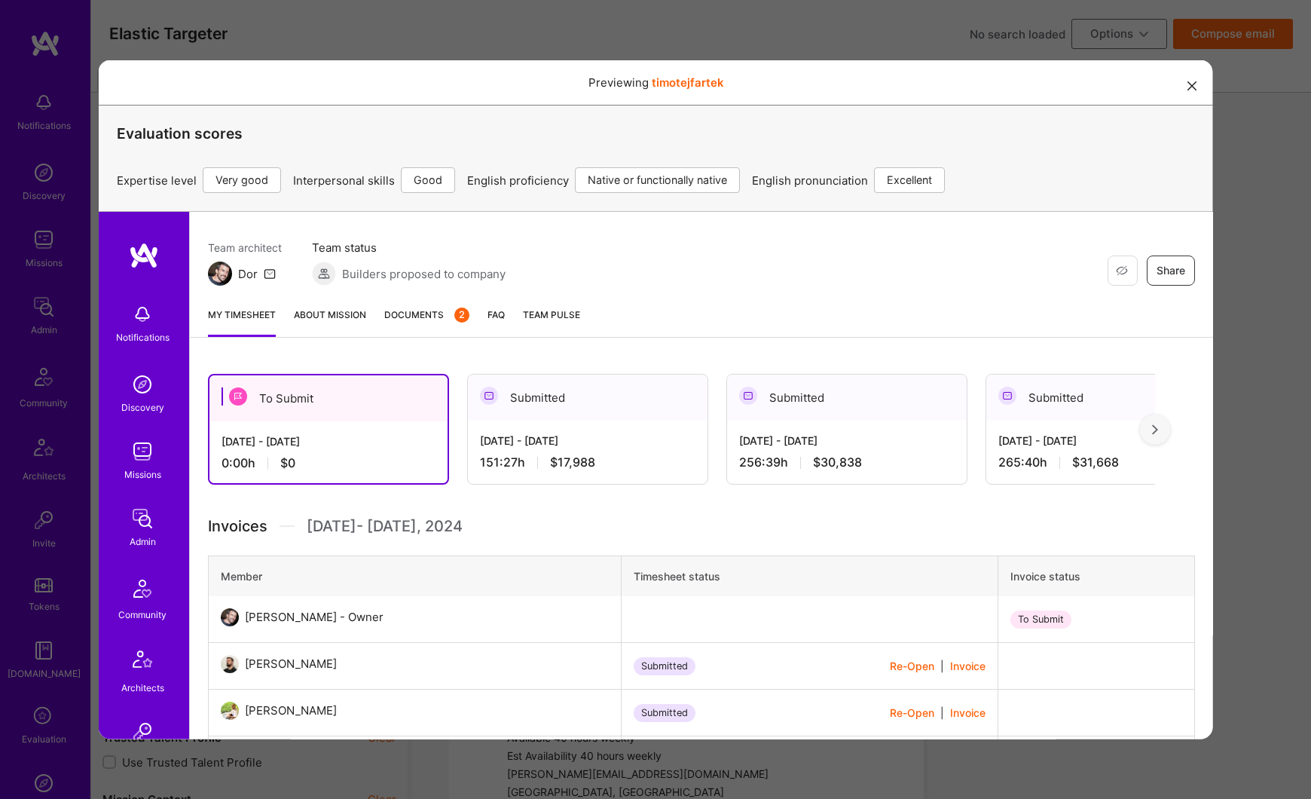
scroll to position [197, 0]
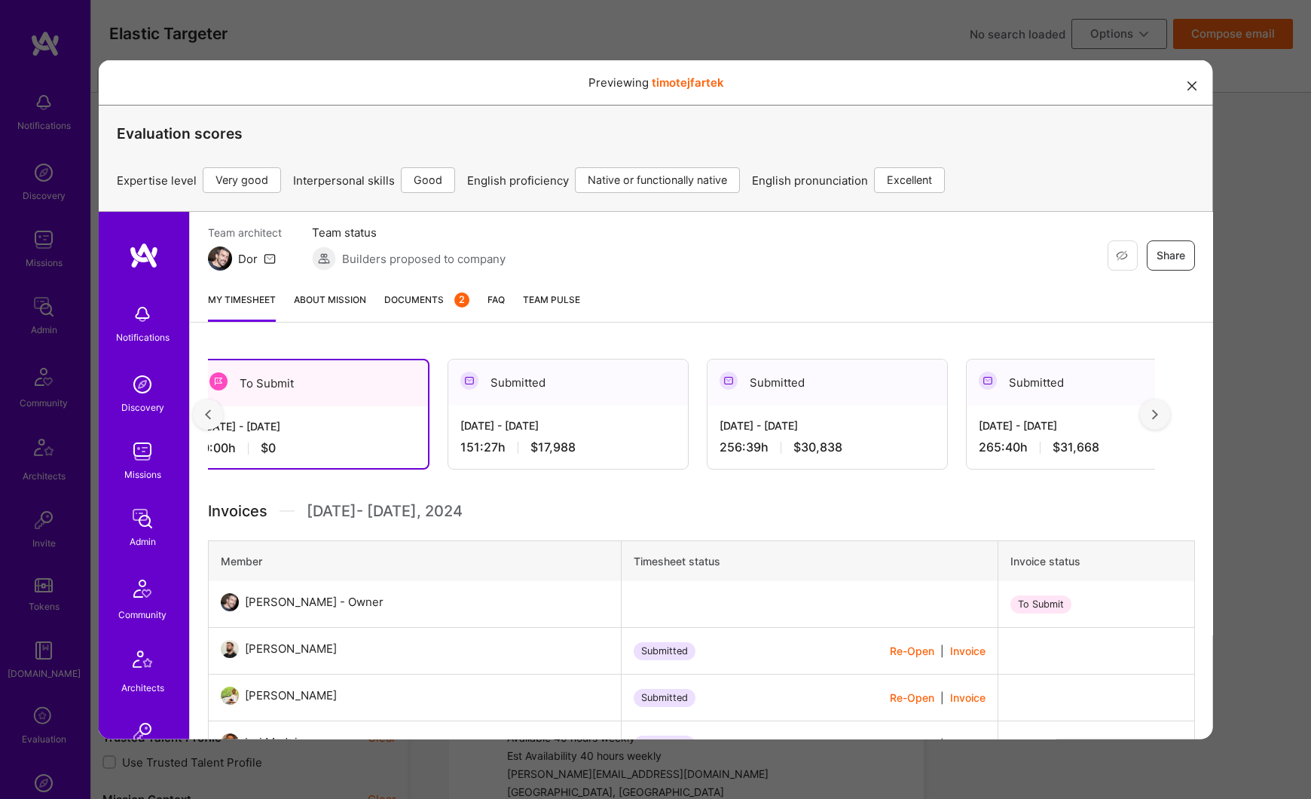
click at [615, 402] on div "Submitted" at bounding box center [568, 382] width 240 height 46
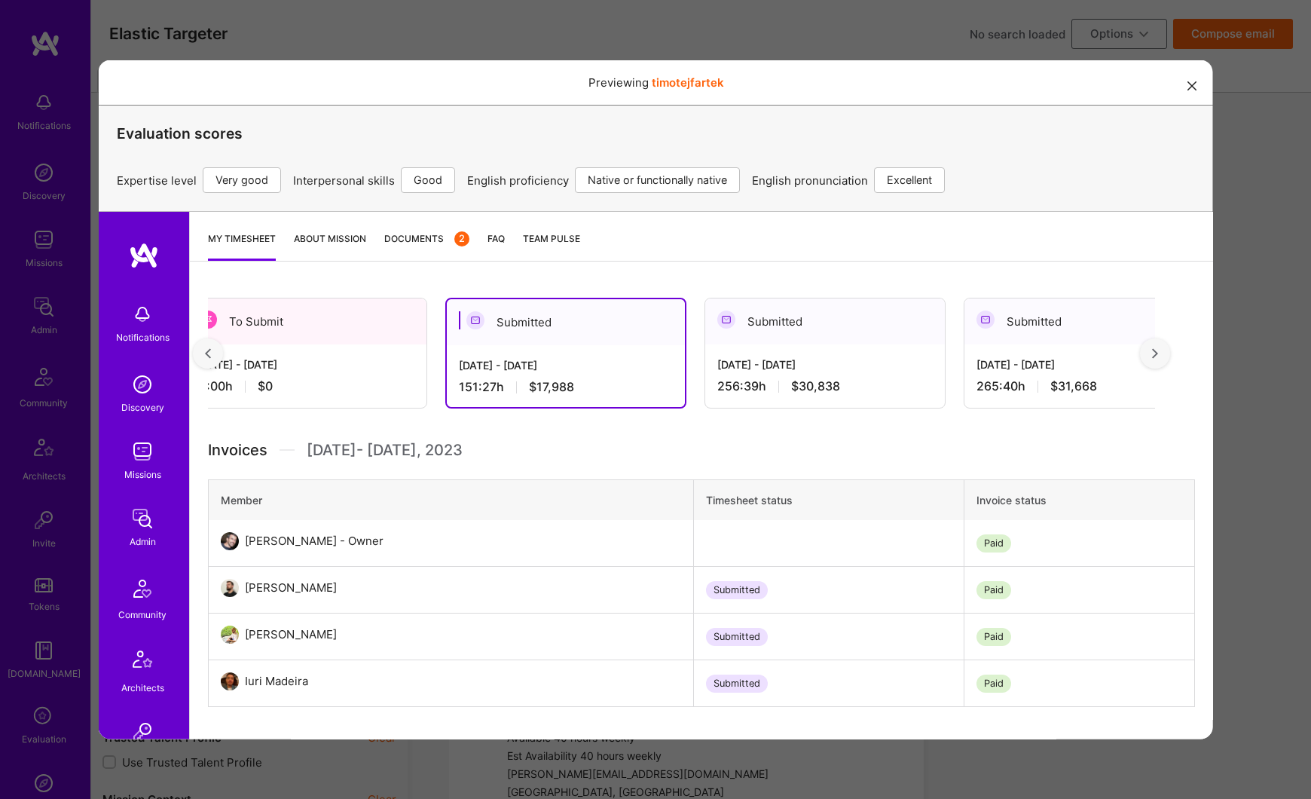
scroll to position [270, 0]
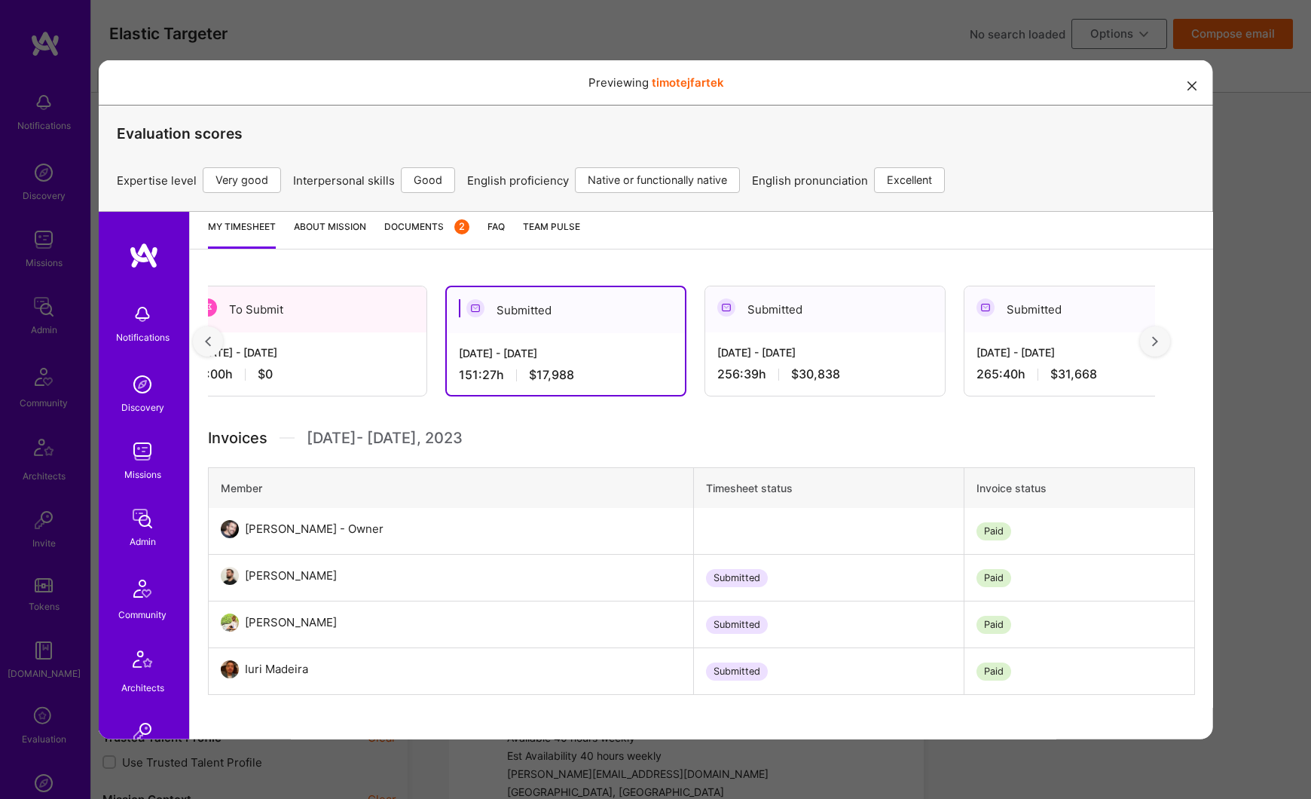
click at [438, 225] on span "Documents 2" at bounding box center [426, 226] width 85 height 16
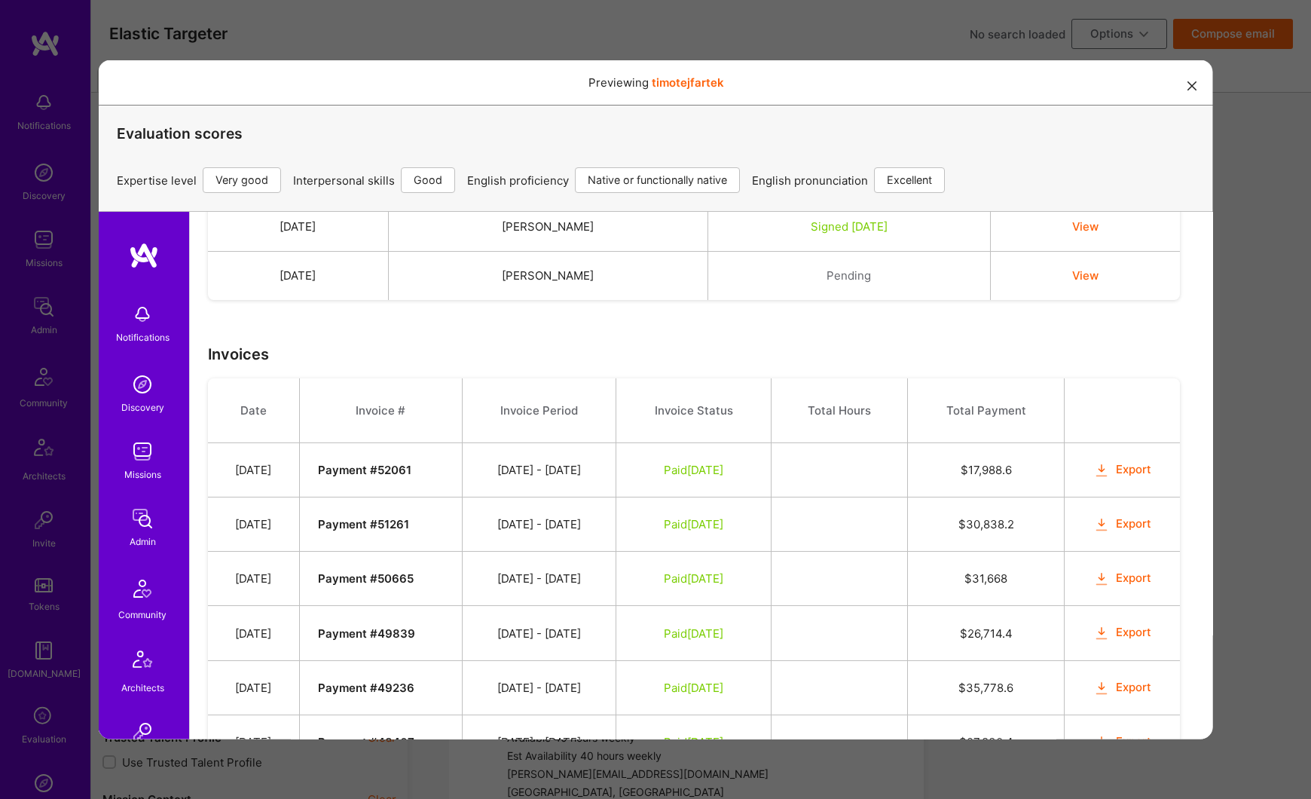
scroll to position [433, 0]
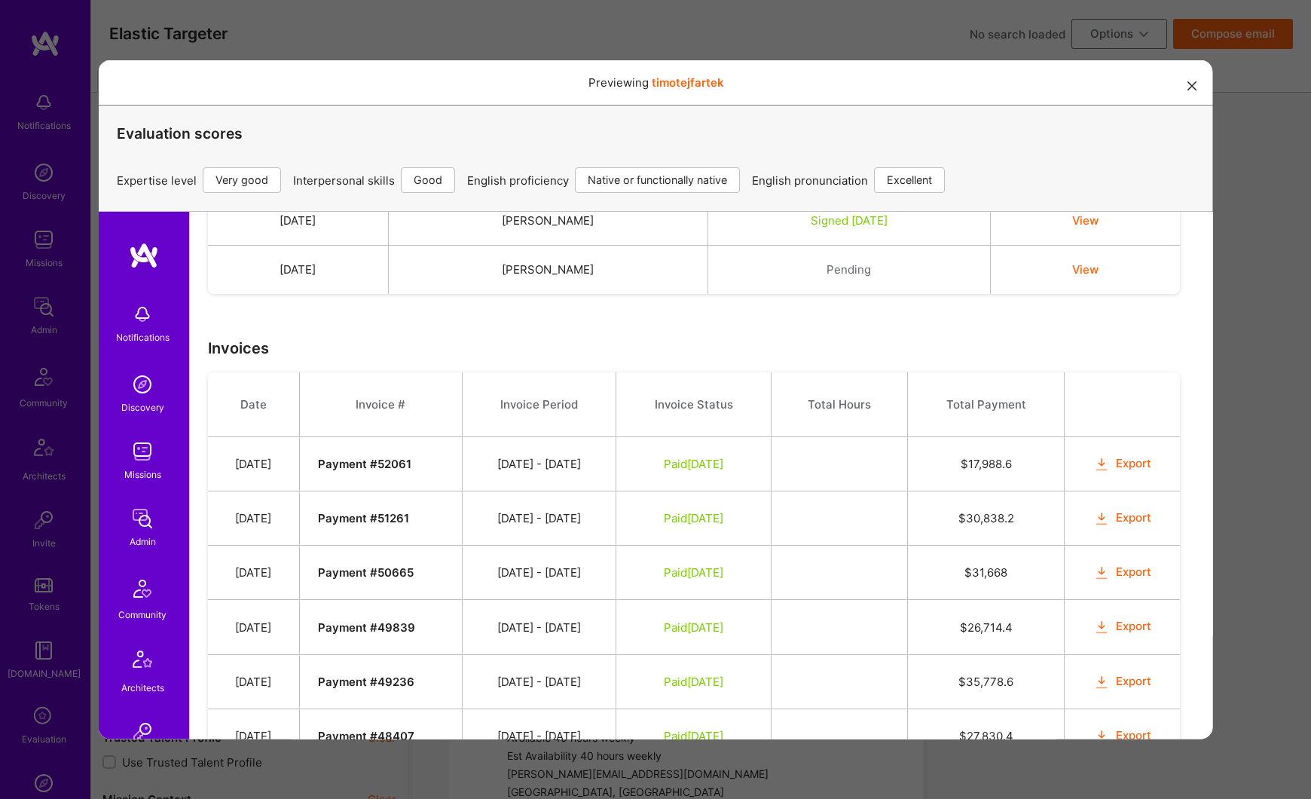
click at [1133, 521] on button "Export" at bounding box center [1121, 517] width 59 height 17
click at [1199, 87] on button "modal" at bounding box center [1192, 84] width 18 height 25
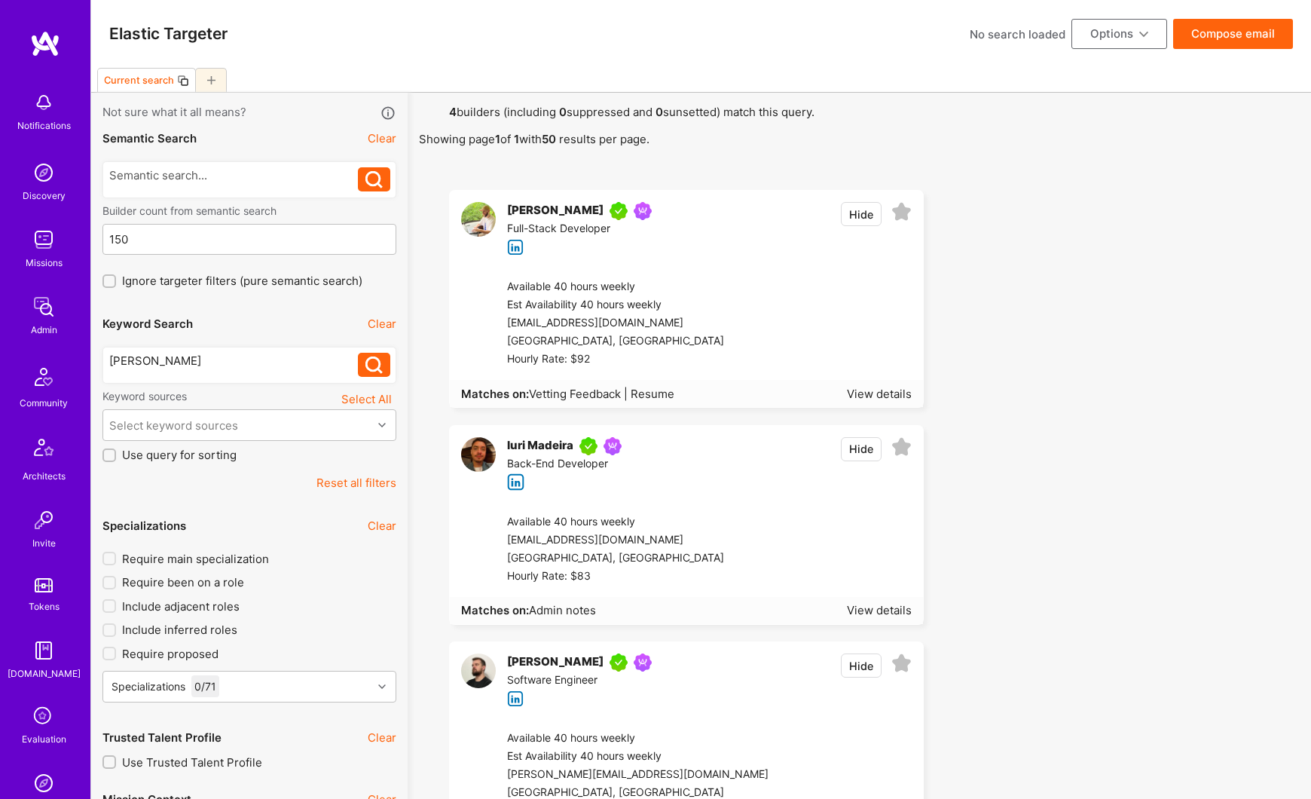
click at [888, 402] on div "Matches on: Vetting Feedback | Resume View details" at bounding box center [686, 393] width 473 height 27
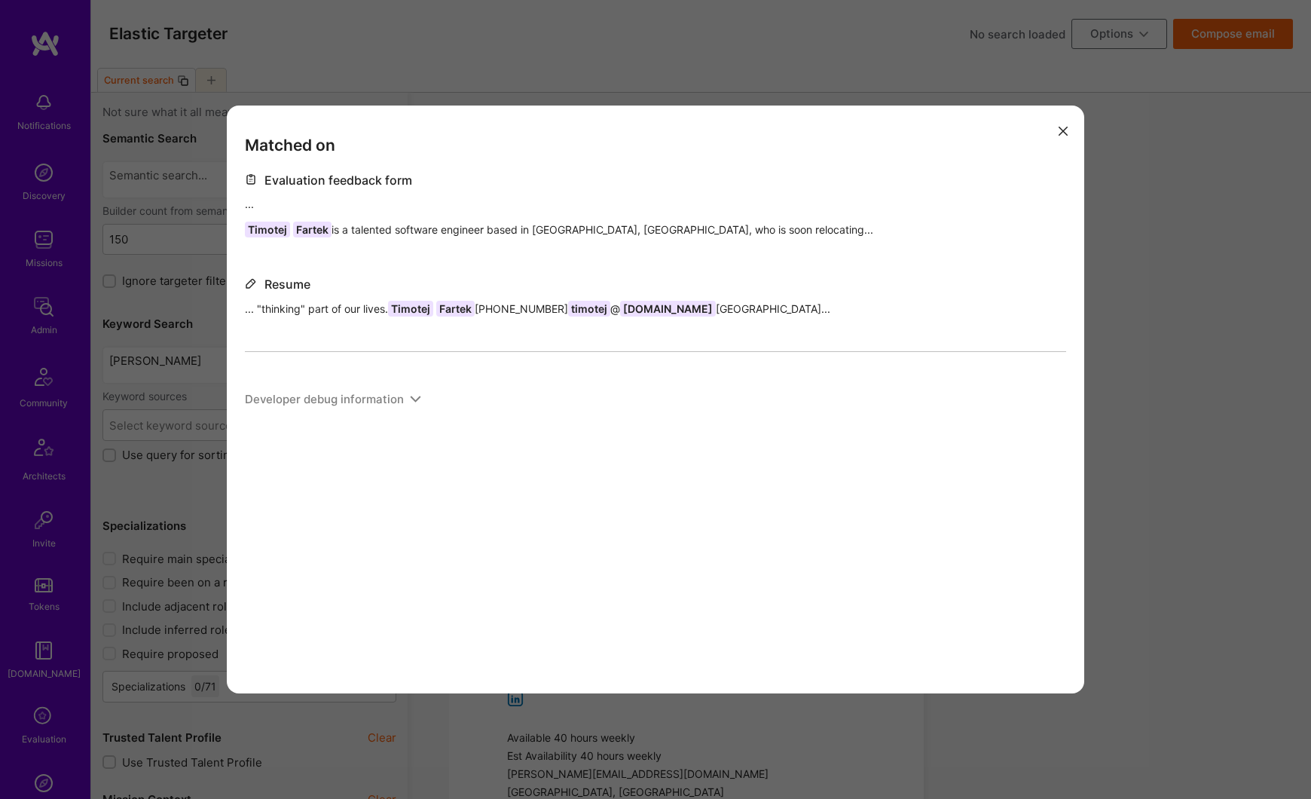
click at [1060, 135] on icon "modal" at bounding box center [1063, 131] width 9 height 9
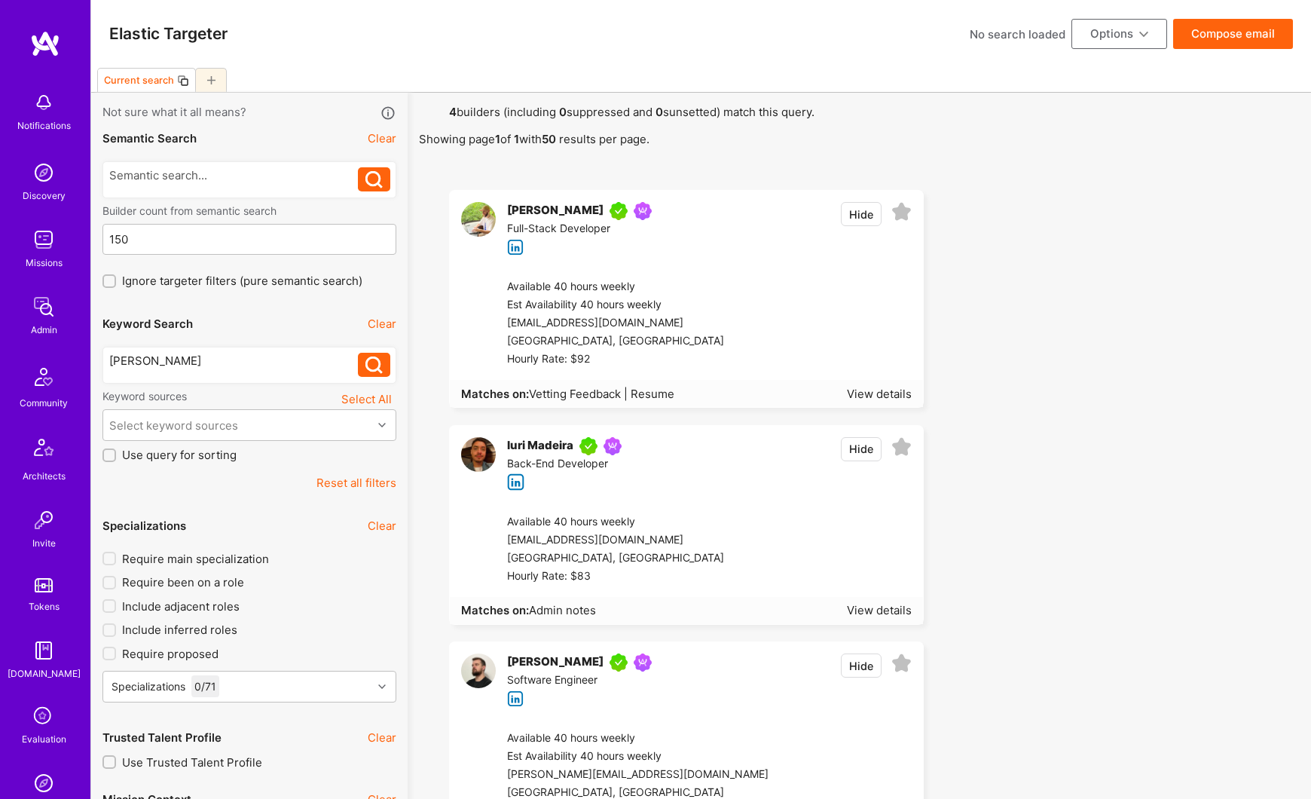
click at [552, 212] on div "[PERSON_NAME]" at bounding box center [555, 211] width 96 height 18
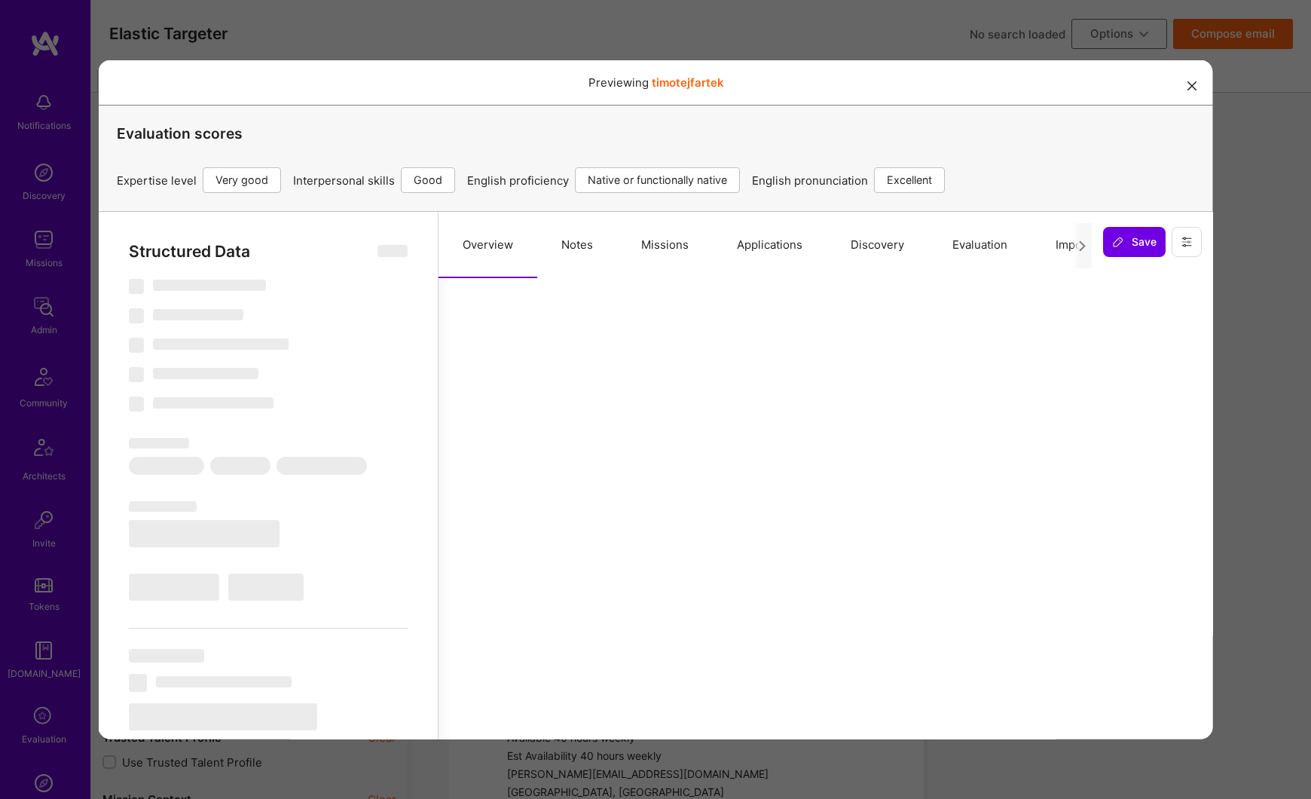
scroll to position [0, 0]
select select "Right Now"
select select "5"
select select "4"
select select "7"
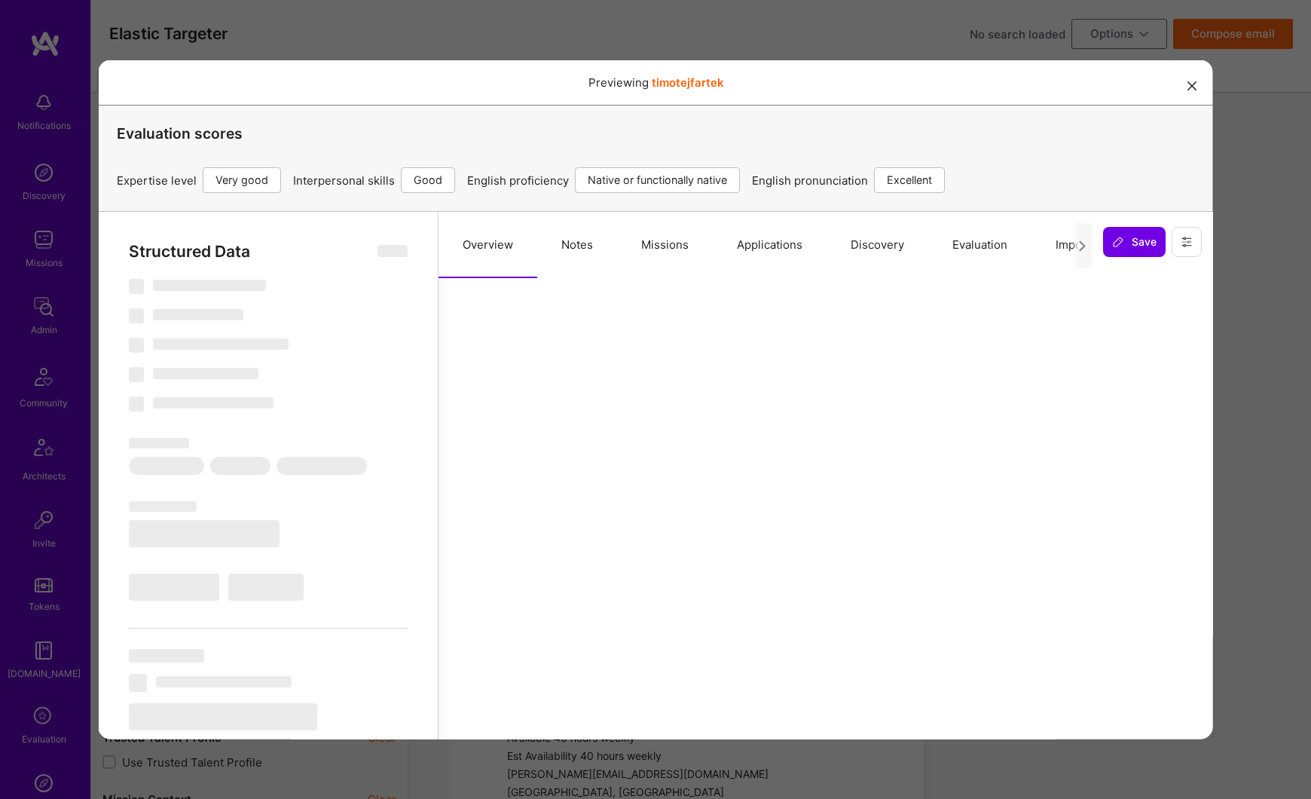
select select "7"
select select "CZ"
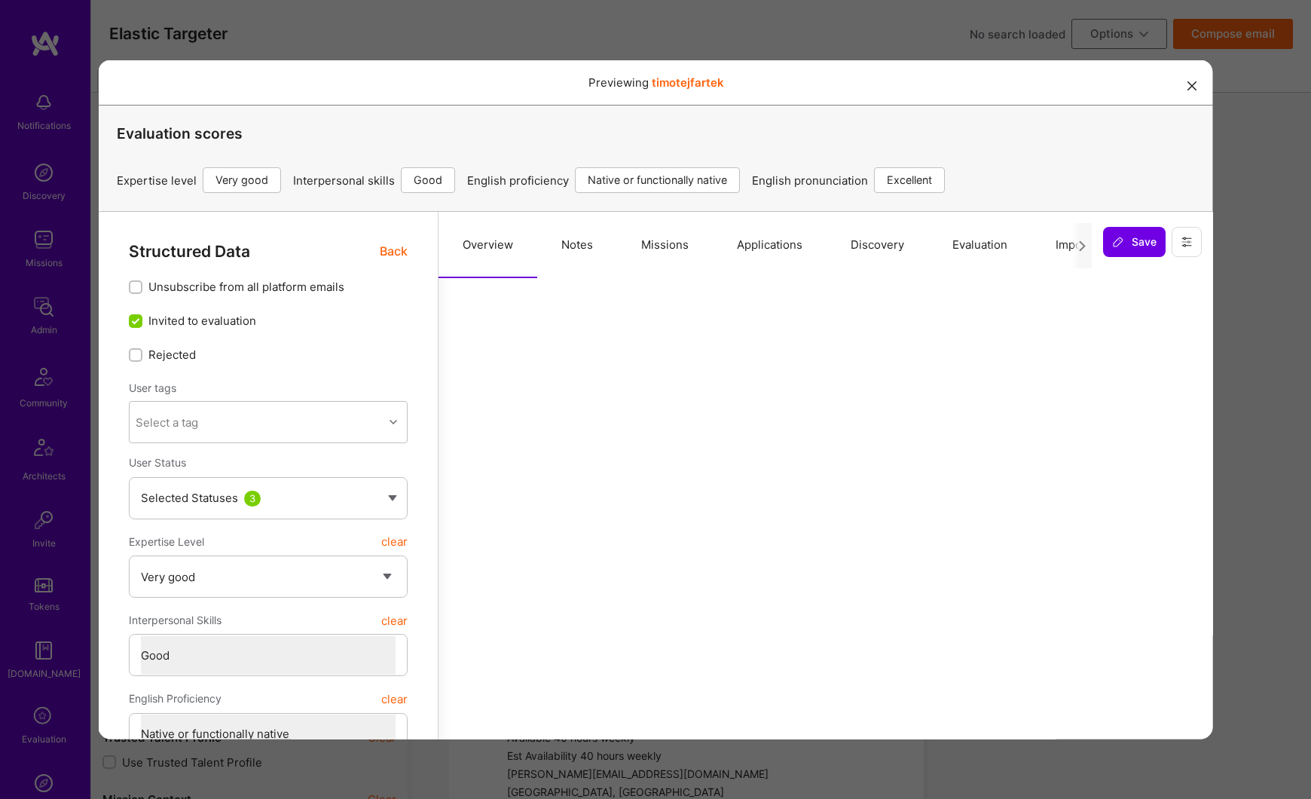
click at [751, 249] on button "Applications" at bounding box center [769, 244] width 114 height 66
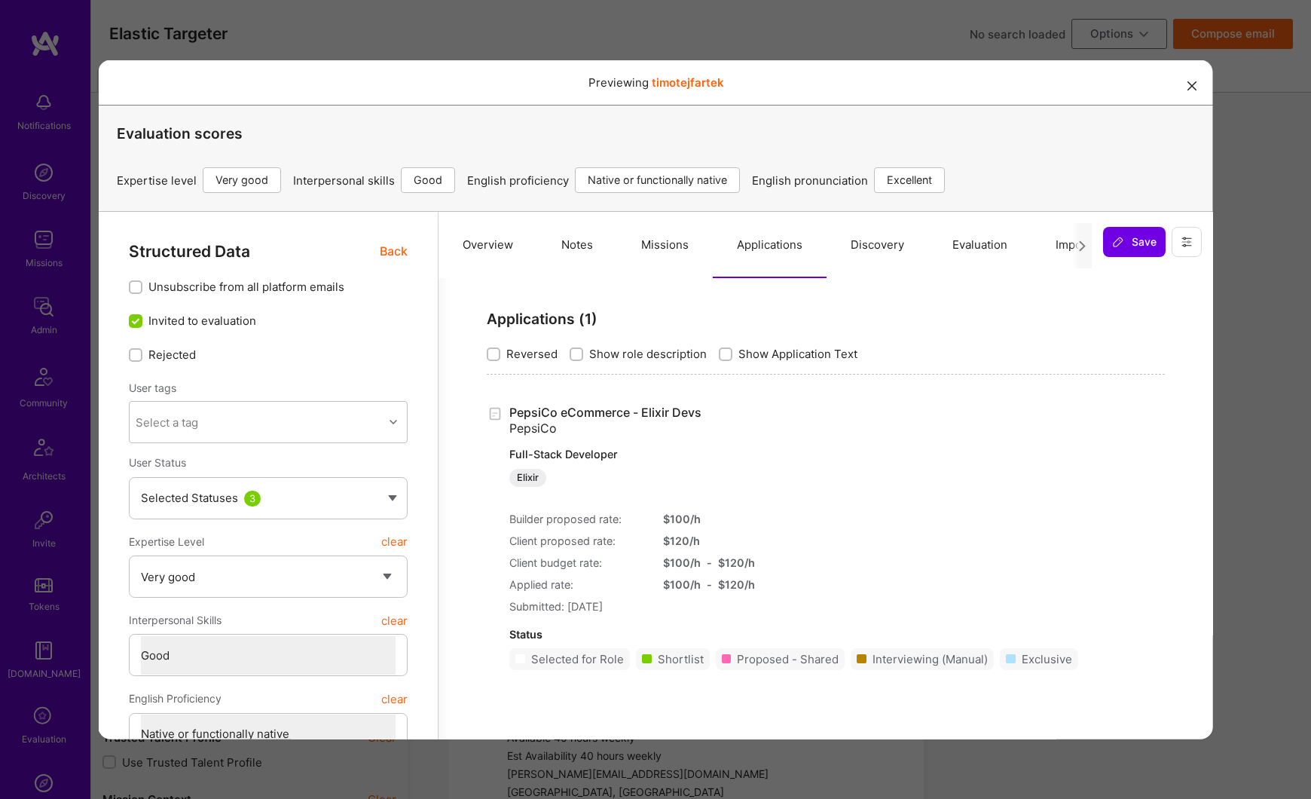
click at [1190, 86] on icon "modal" at bounding box center [1191, 85] width 9 height 9
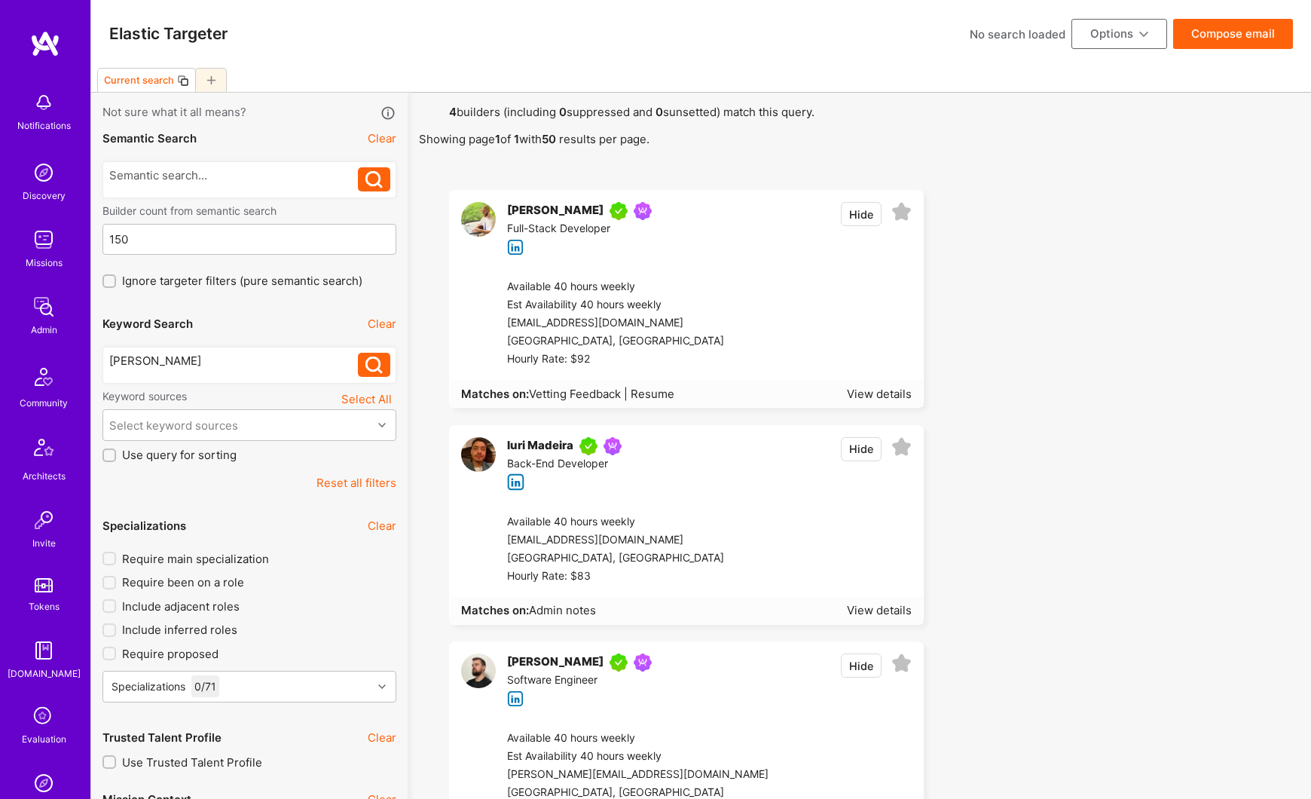
click at [553, 210] on div "[PERSON_NAME]" at bounding box center [555, 211] width 96 height 18
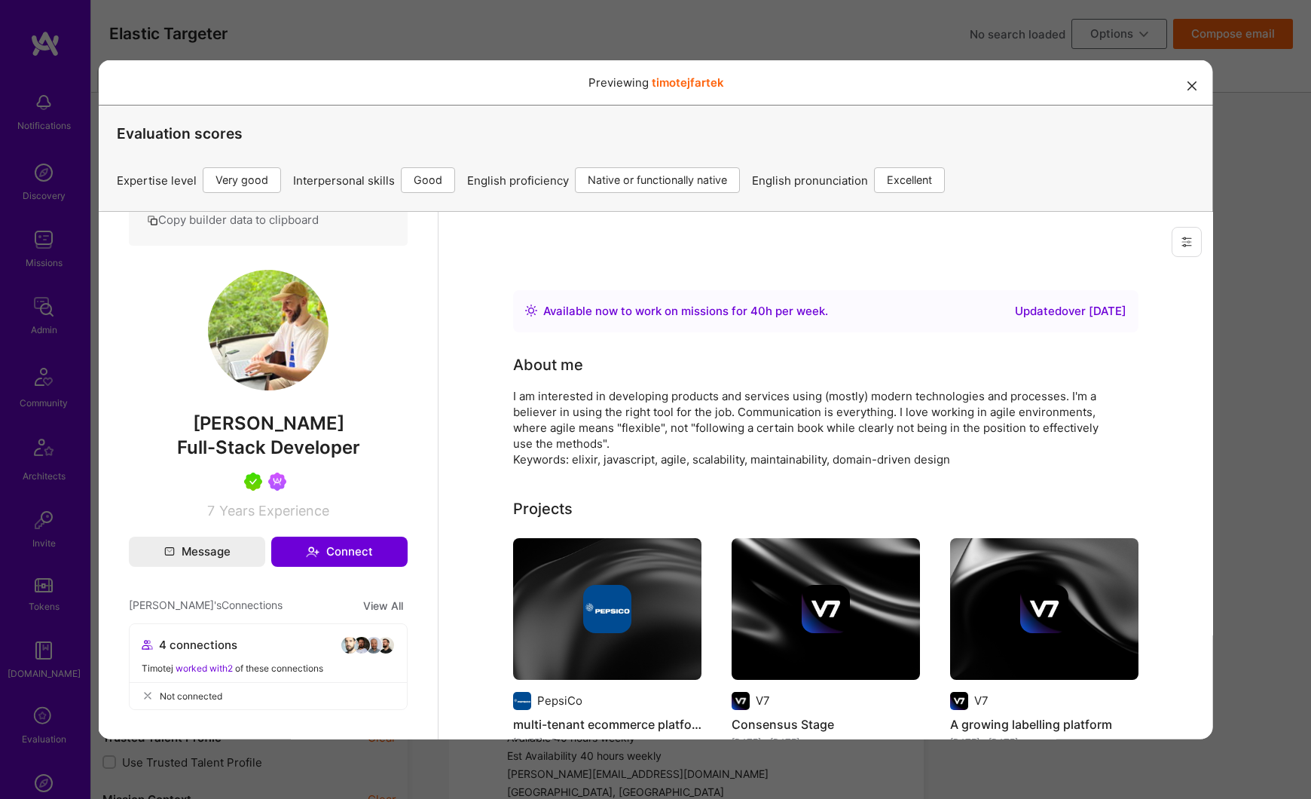
scroll to position [344, 0]
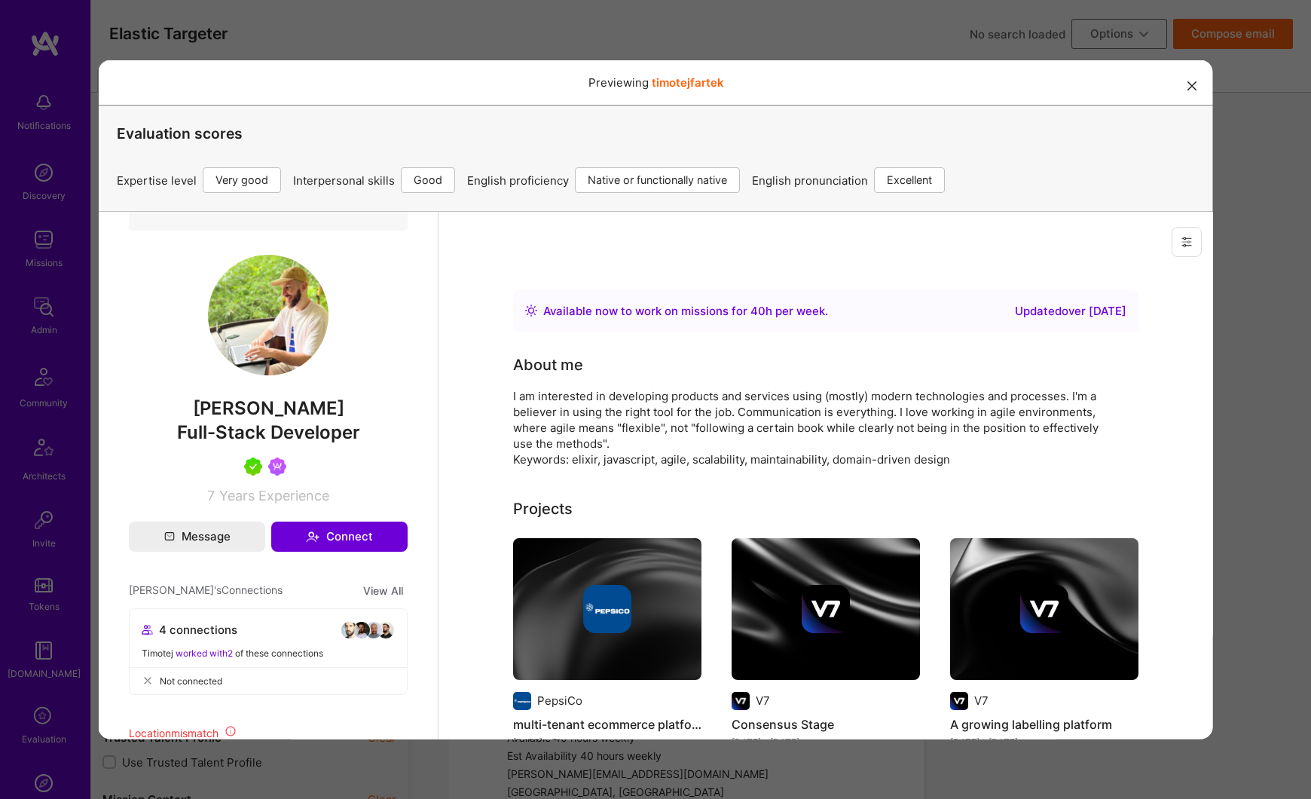
click at [237, 419] on span "[PERSON_NAME]" at bounding box center [267, 407] width 279 height 23
drag, startPoint x: 237, startPoint y: 425, endPoint x: 286, endPoint y: 425, distance: 49.0
click at [285, 419] on span "[PERSON_NAME]" at bounding box center [267, 407] width 279 height 23
copy span "[PERSON_NAME]"
